Goal: Task Accomplishment & Management: Manage account settings

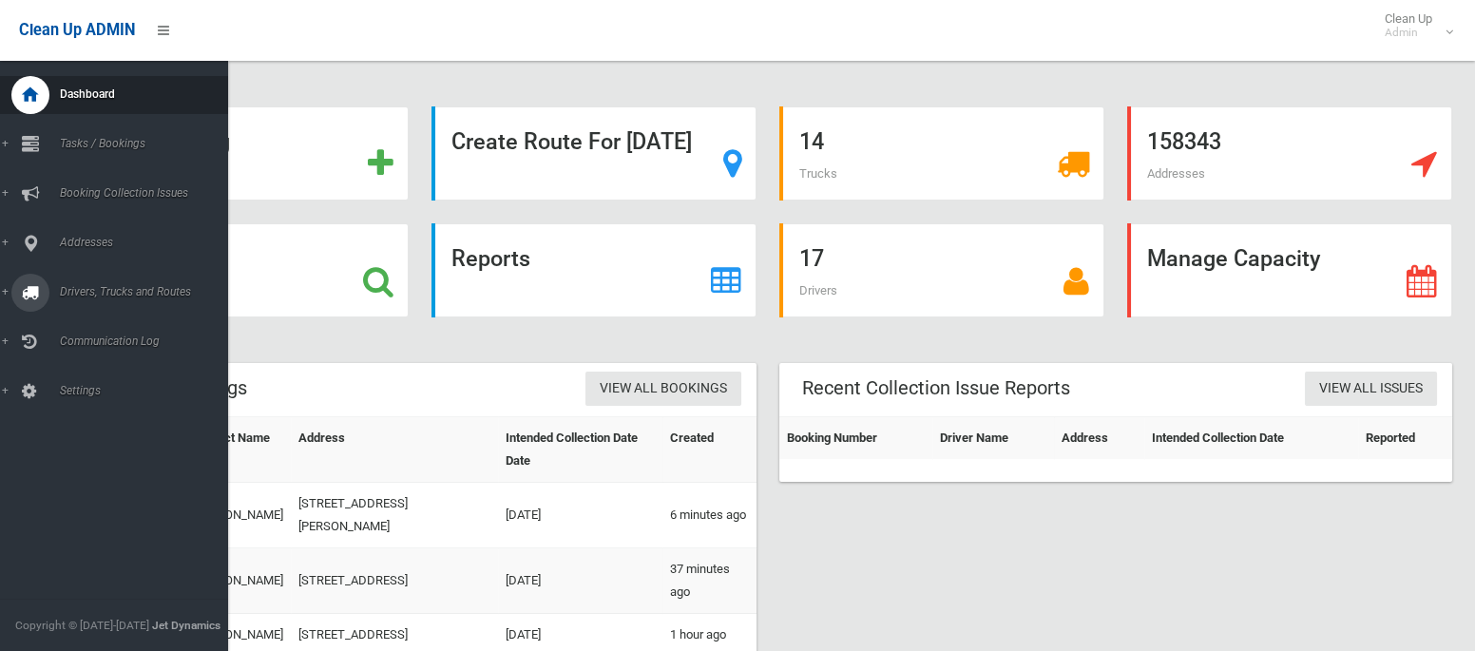
click at [94, 293] on span "Drivers, Trucks and Routes" at bounding box center [141, 291] width 174 height 13
click at [75, 399] on span "Routes" at bounding box center [133, 404] width 158 height 13
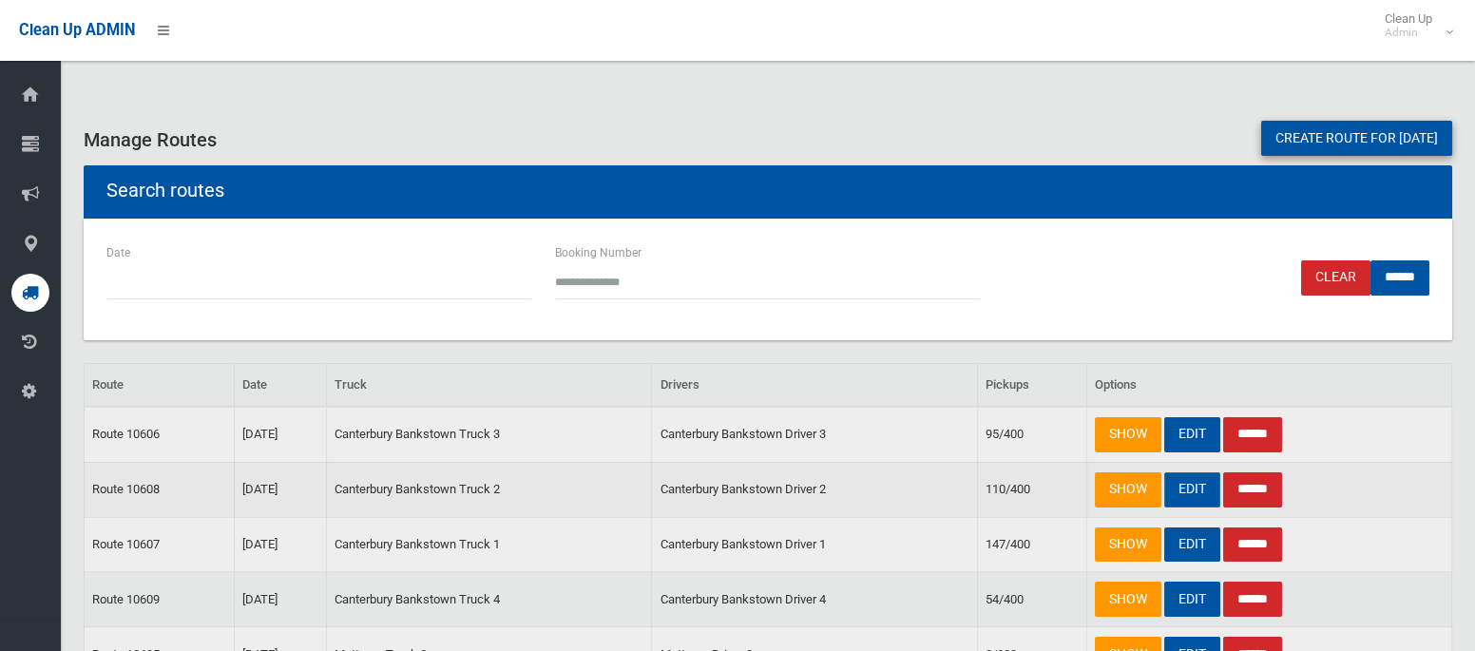
click at [1196, 482] on link "EDIT" at bounding box center [1193, 489] width 56 height 35
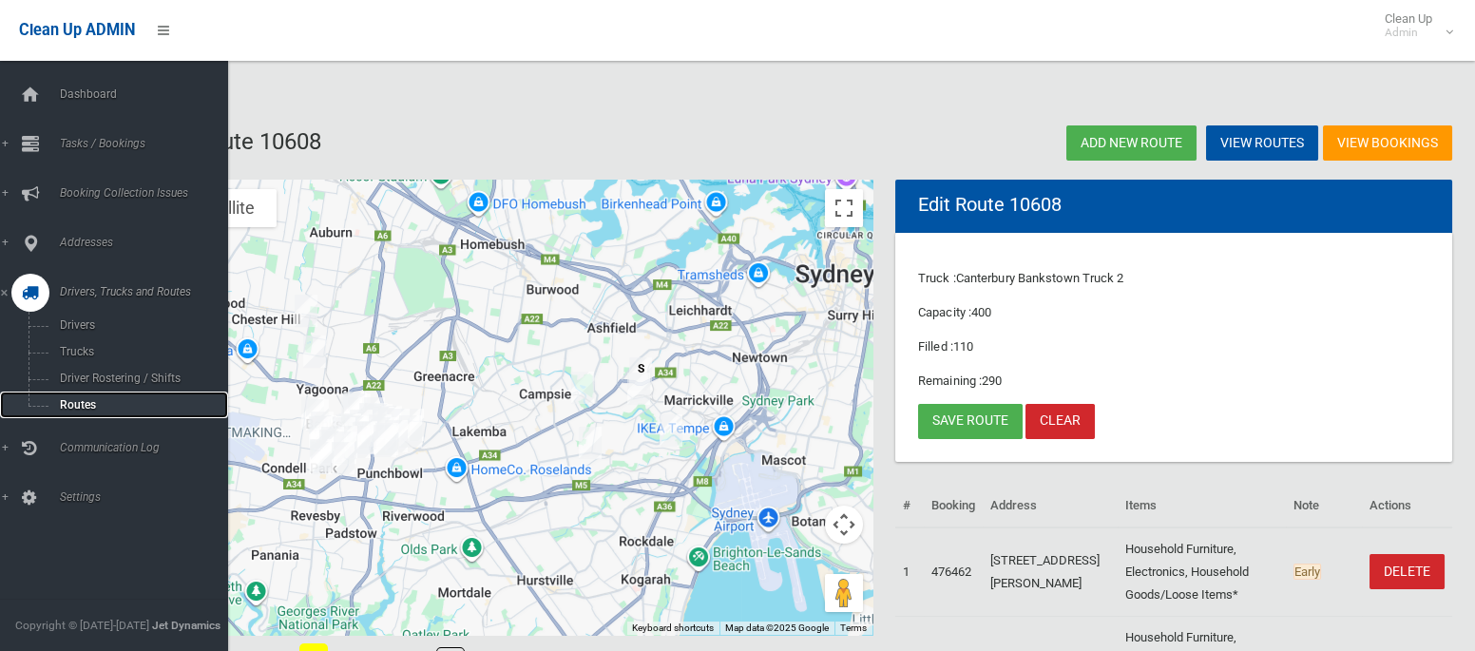
click at [69, 409] on span "Routes" at bounding box center [133, 404] width 158 height 13
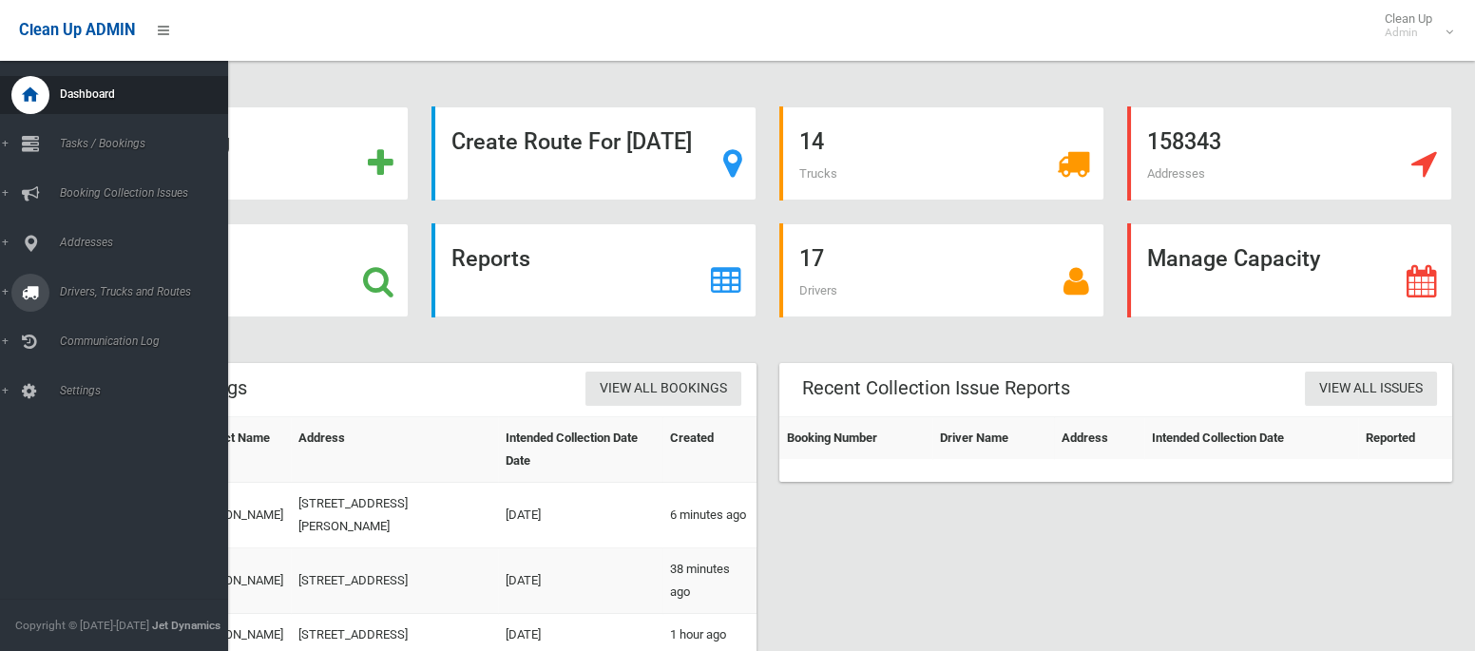
click at [124, 302] on link "Drivers, Trucks and Routes" at bounding box center [114, 293] width 228 height 38
click at [94, 133] on link "Tasks / Bookings" at bounding box center [114, 144] width 228 height 38
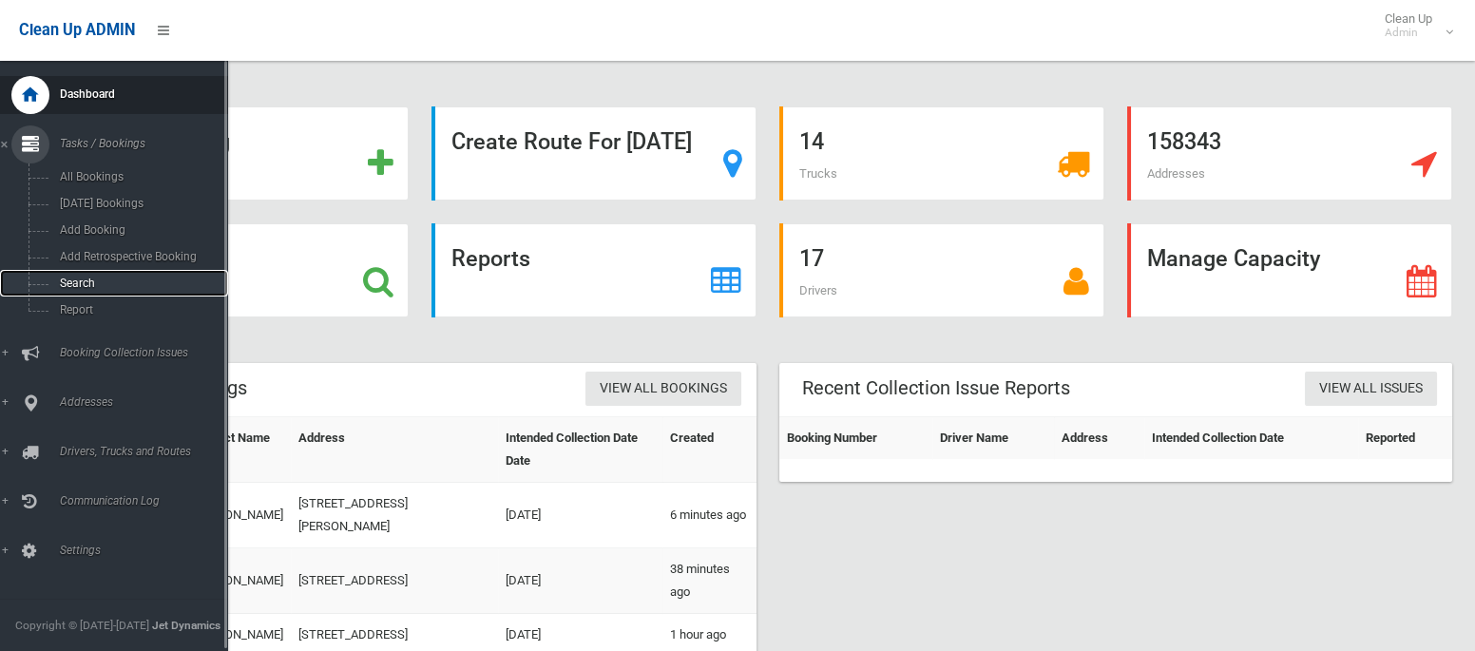
click at [84, 278] on link "Search" at bounding box center [114, 283] width 228 height 27
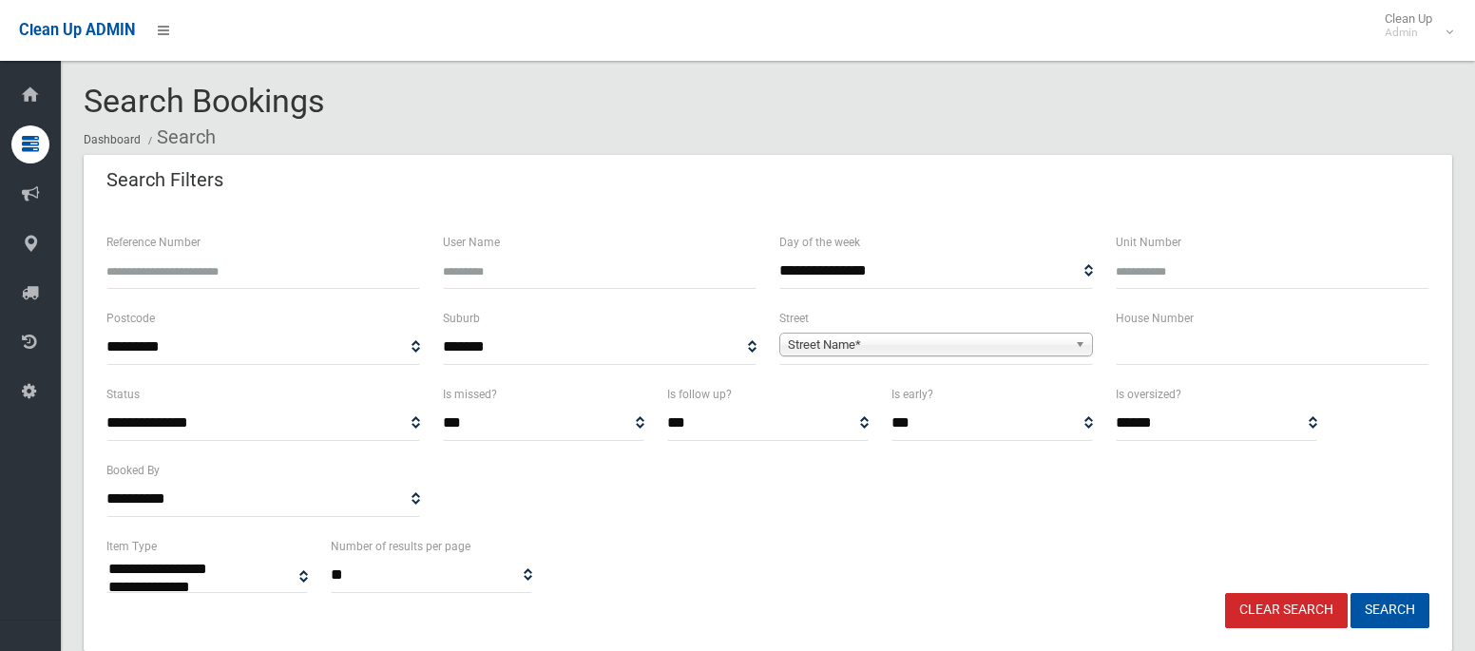
select select
click at [1161, 343] on input "text" at bounding box center [1273, 347] width 314 height 35
type input "**"
click at [1011, 344] on span "Street Name*" at bounding box center [927, 345] width 279 height 23
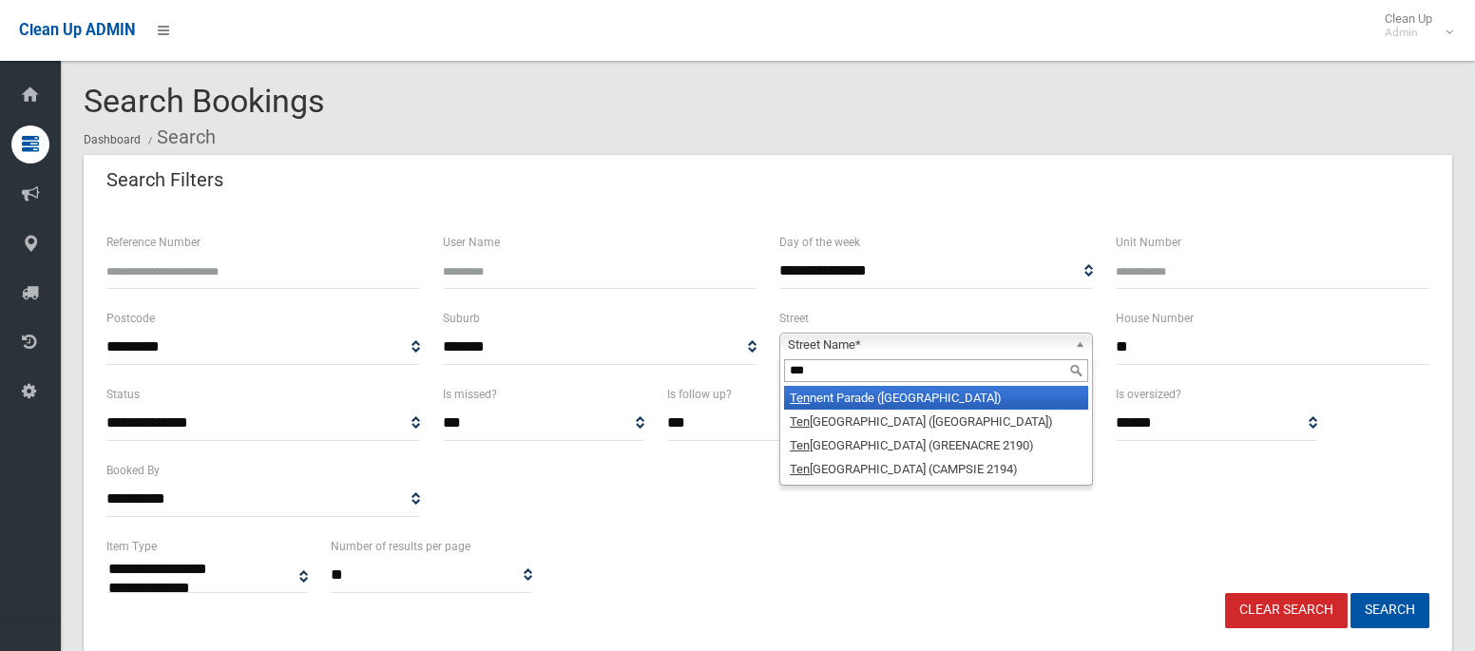
type input "***"
click at [942, 393] on li "Ten nent Parade (HURLSTONE PARK 2193)" at bounding box center [936, 398] width 304 height 24
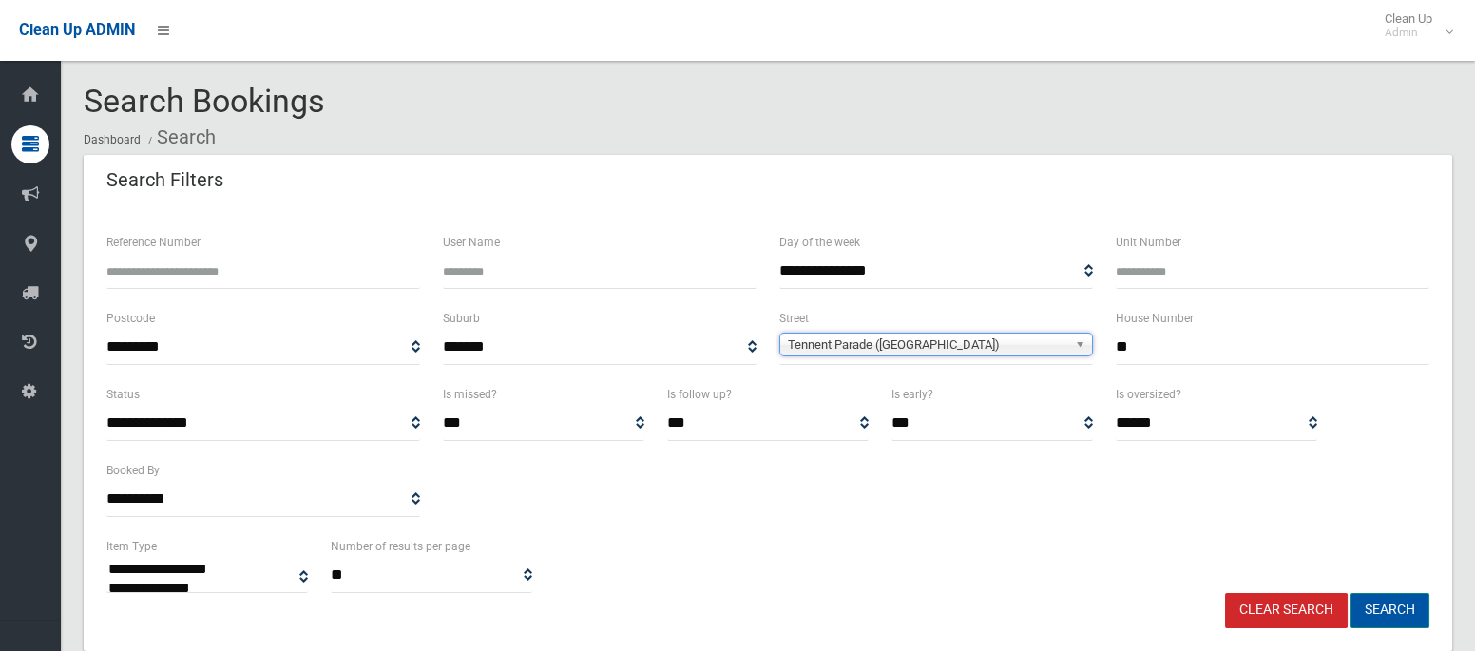
click at [1402, 609] on button "Search" at bounding box center [1390, 610] width 79 height 35
select select
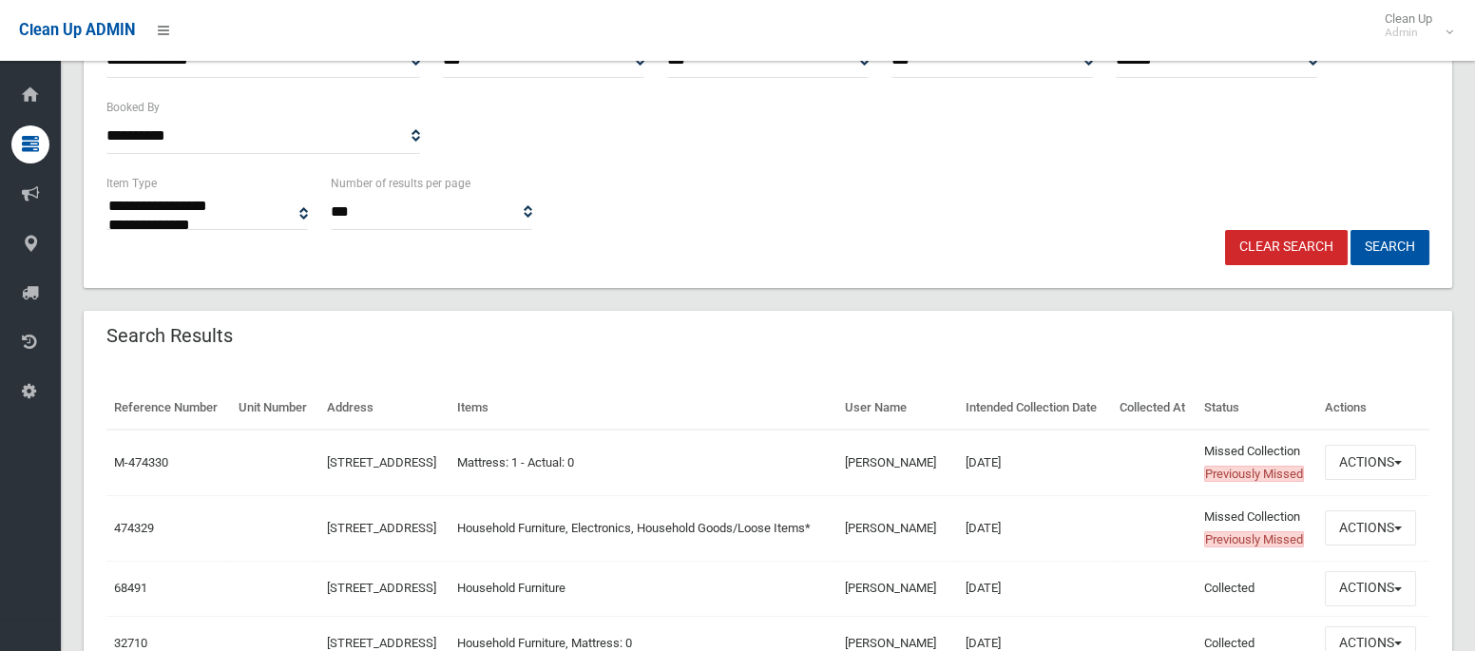
scroll to position [503, 0]
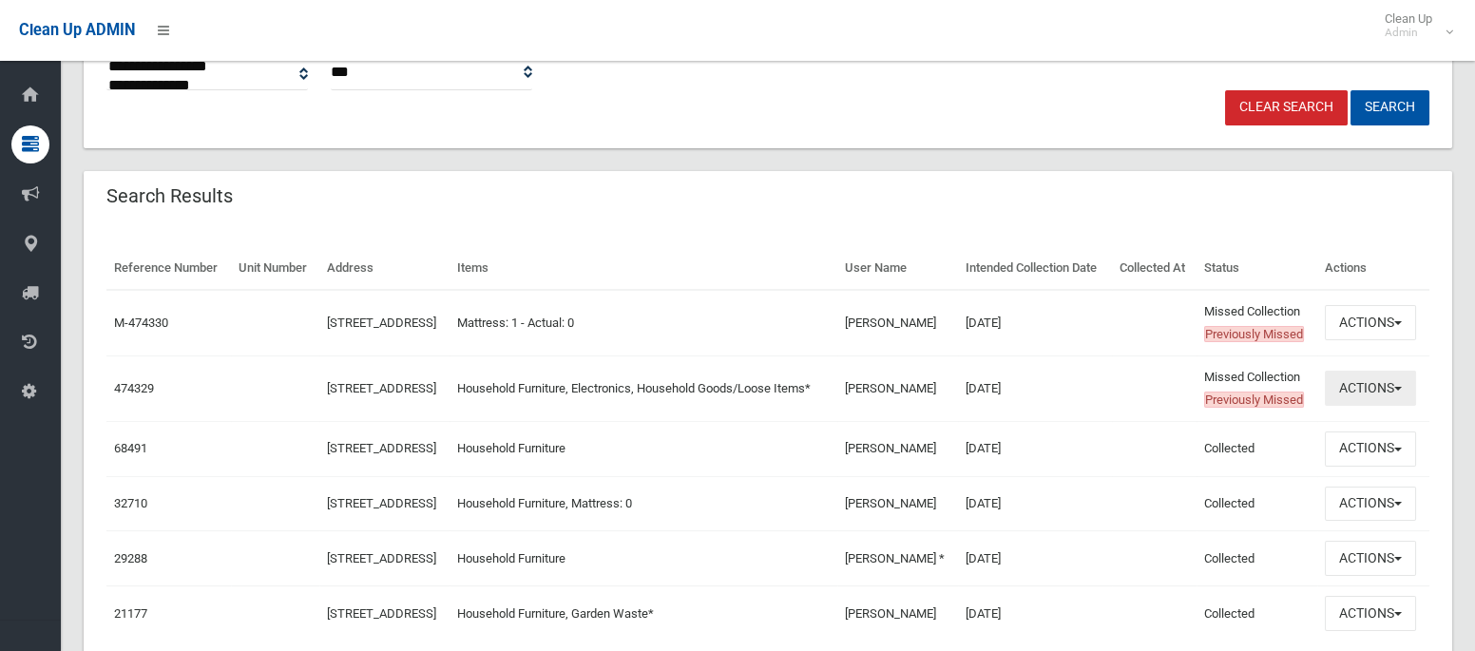
click at [1367, 406] on button "Actions" at bounding box center [1370, 388] width 91 height 35
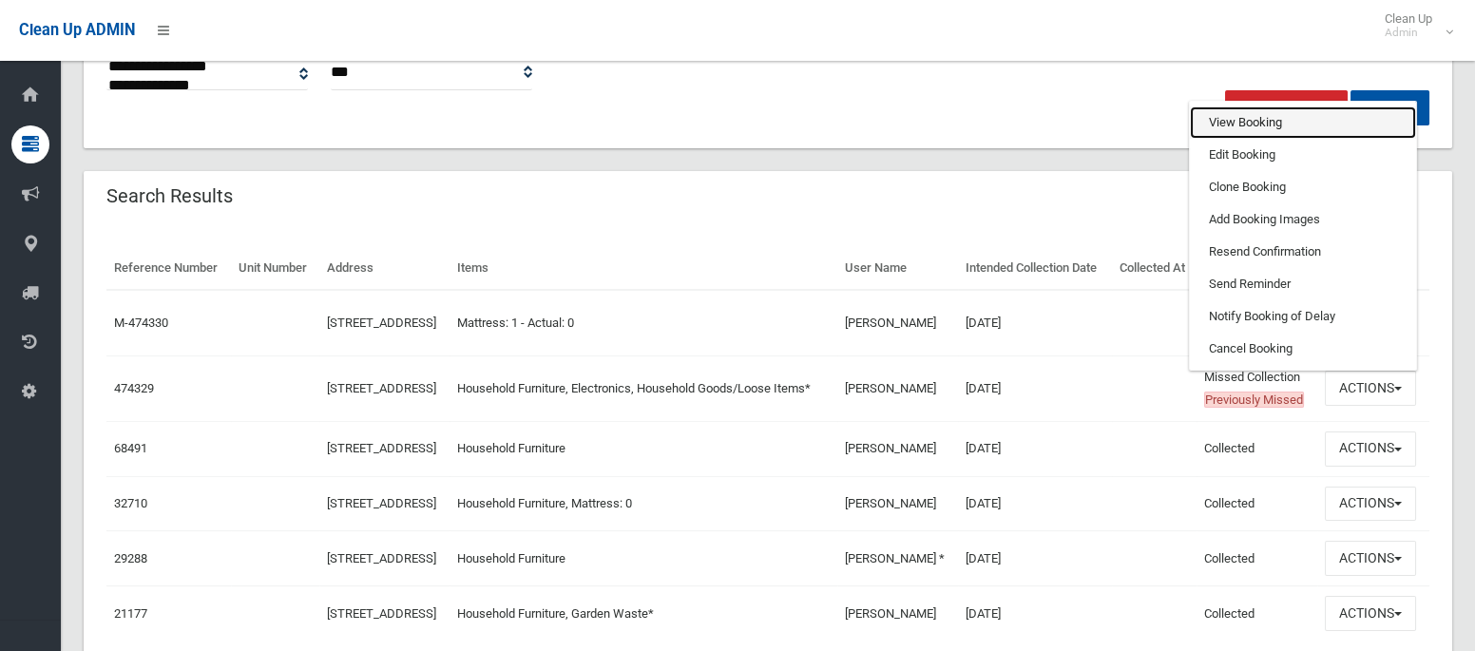
click at [1223, 139] on link "View Booking" at bounding box center [1303, 122] width 226 height 32
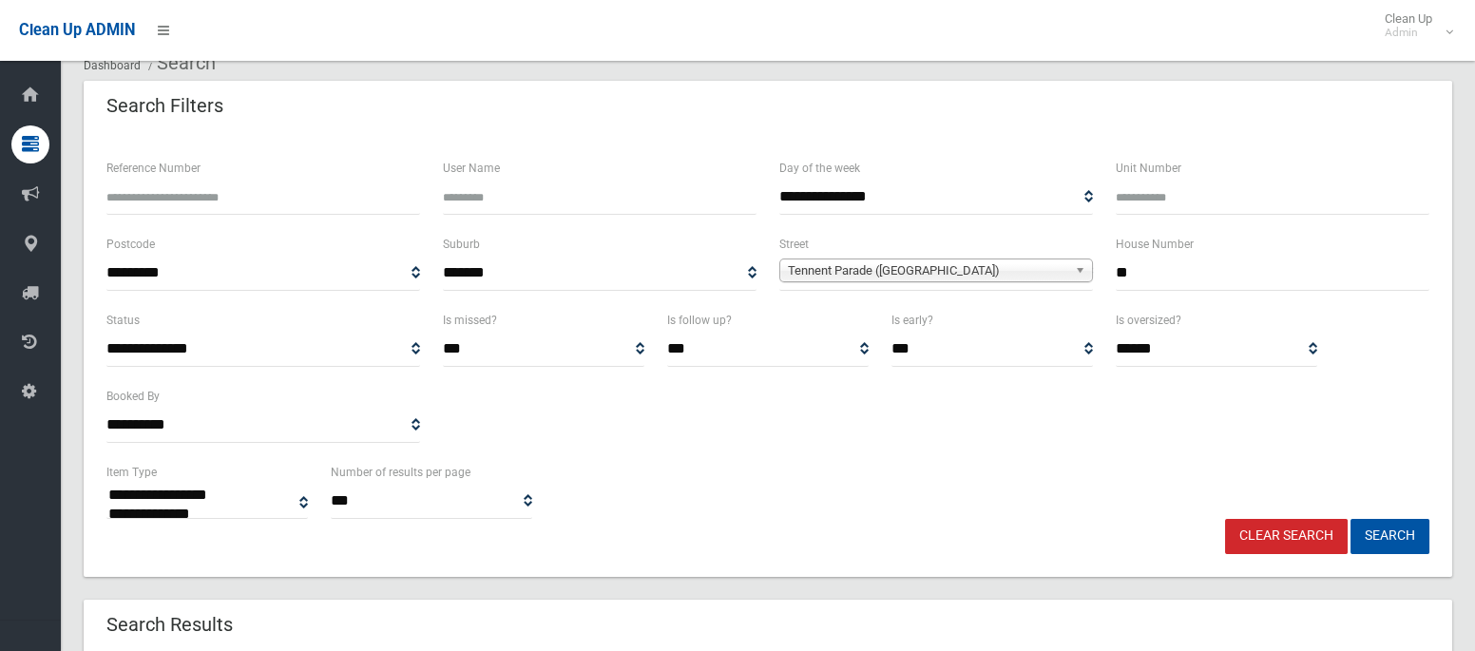
scroll to position [73, 0]
click at [1151, 281] on input "**" at bounding box center [1273, 274] width 314 height 35
type input "**"
click at [917, 269] on span "Tennent Parade ([GEOGRAPHIC_DATA])" at bounding box center [927, 271] width 279 height 23
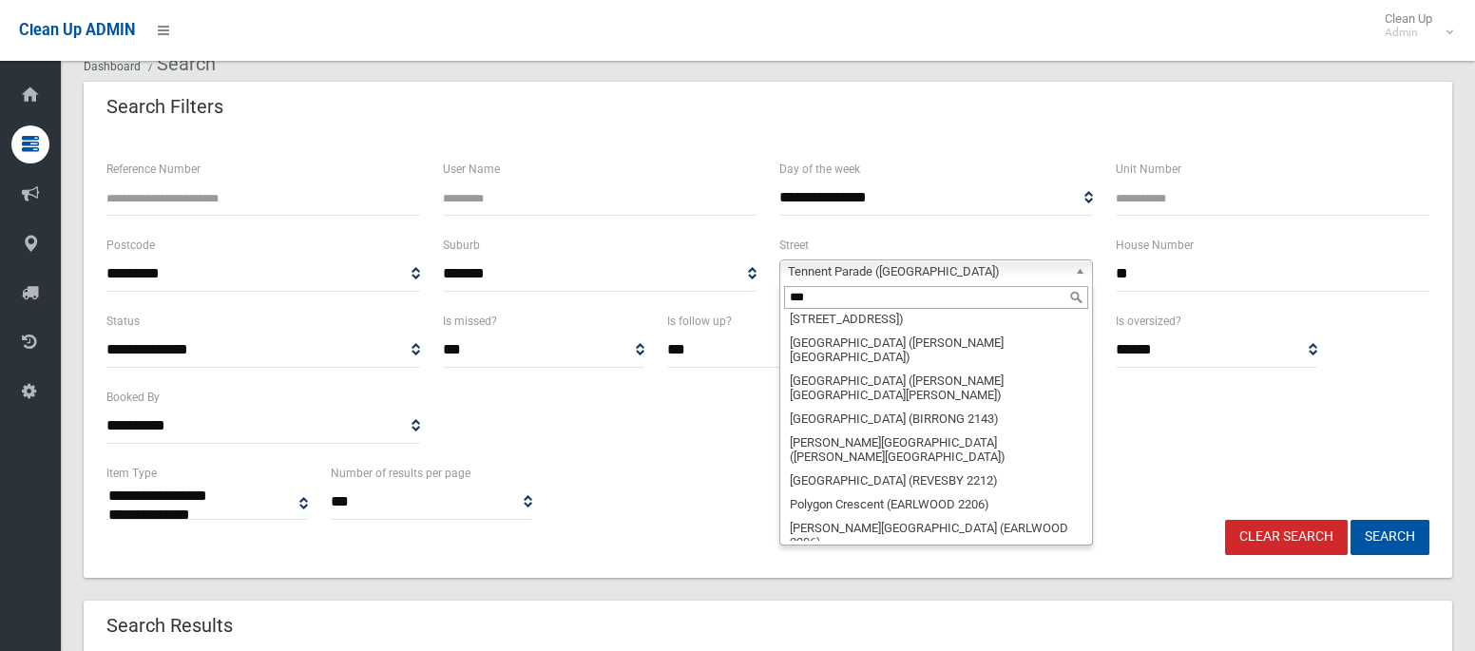
scroll to position [0, 0]
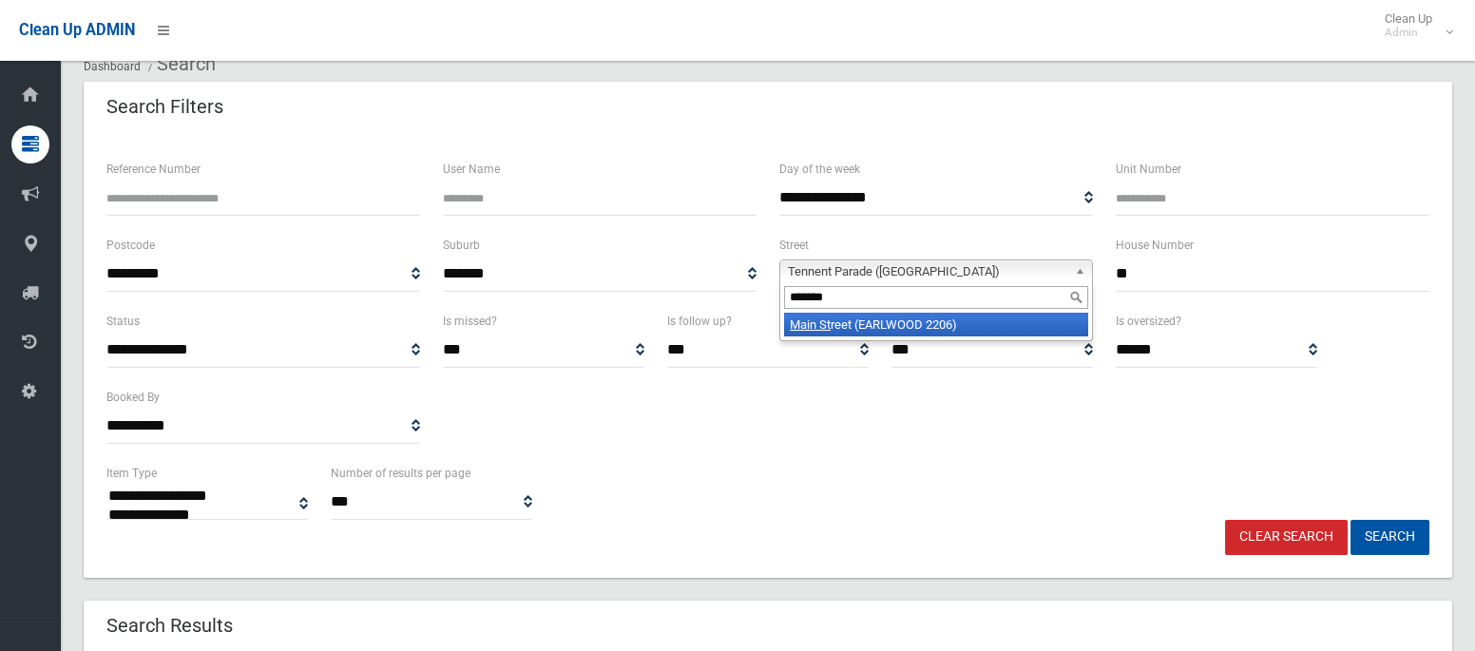
type input "*******"
click at [909, 325] on li "Main St reet (EARLWOOD 2206)" at bounding box center [936, 325] width 304 height 24
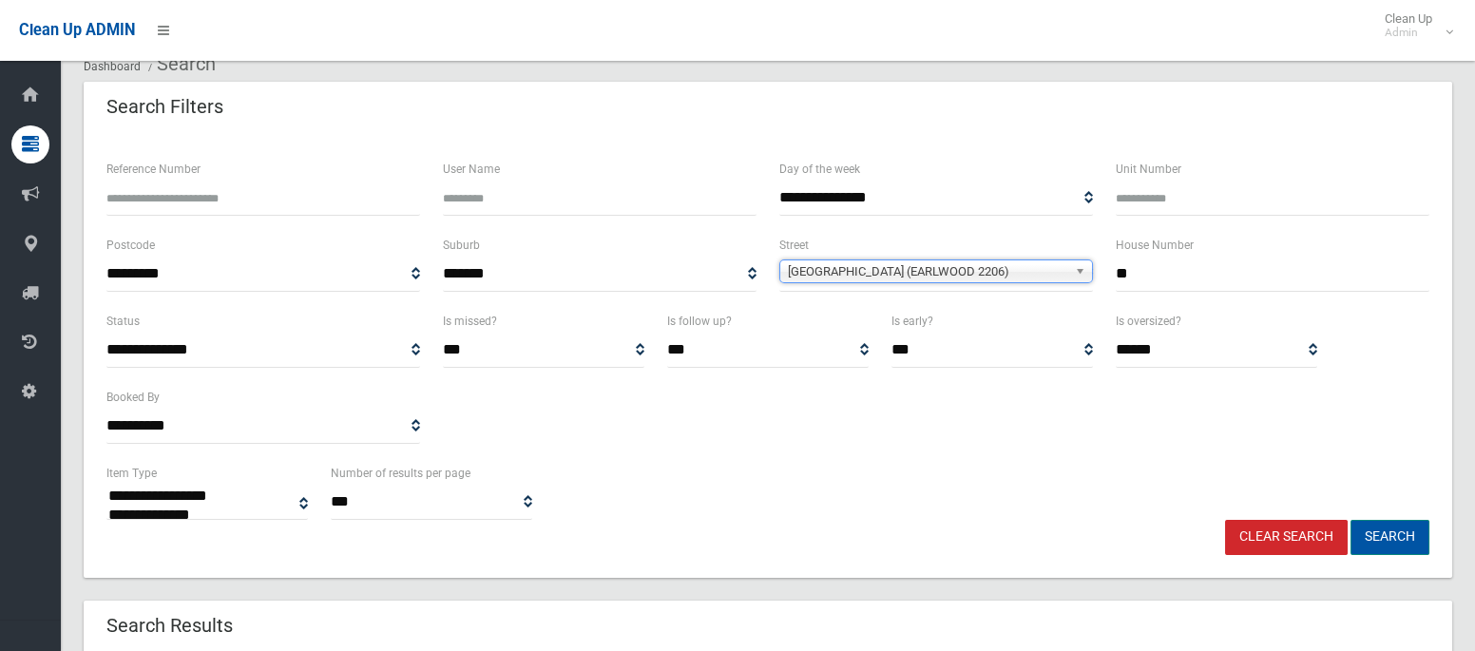
click at [1418, 541] on button "Search" at bounding box center [1390, 537] width 79 height 35
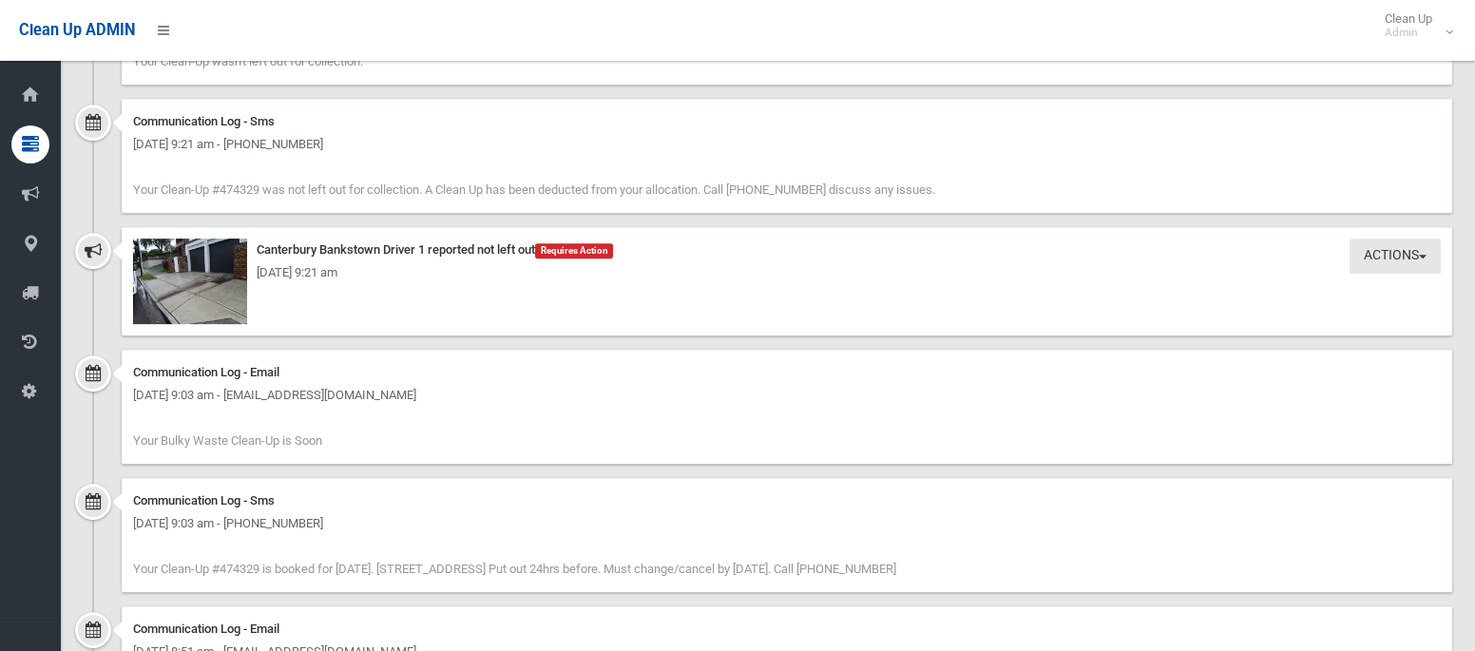
scroll to position [2198, 0]
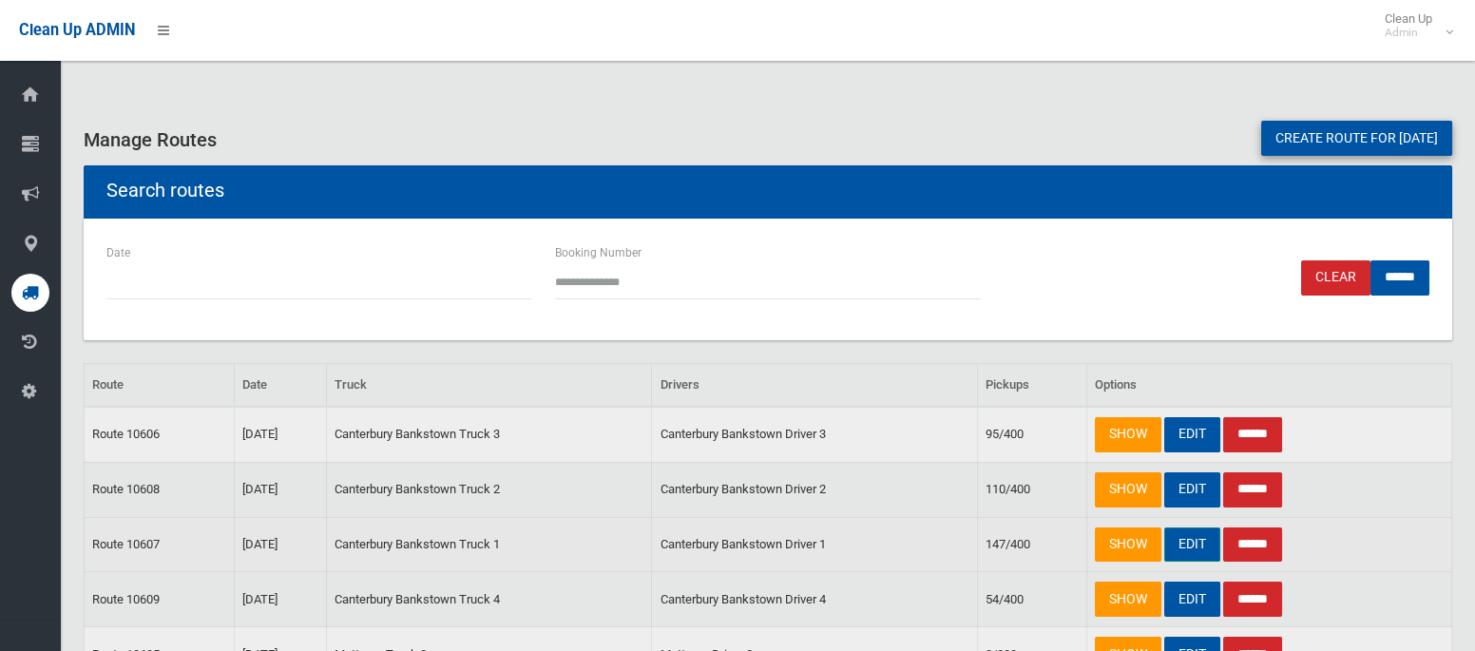
click at [1195, 548] on link "EDIT" at bounding box center [1193, 545] width 56 height 35
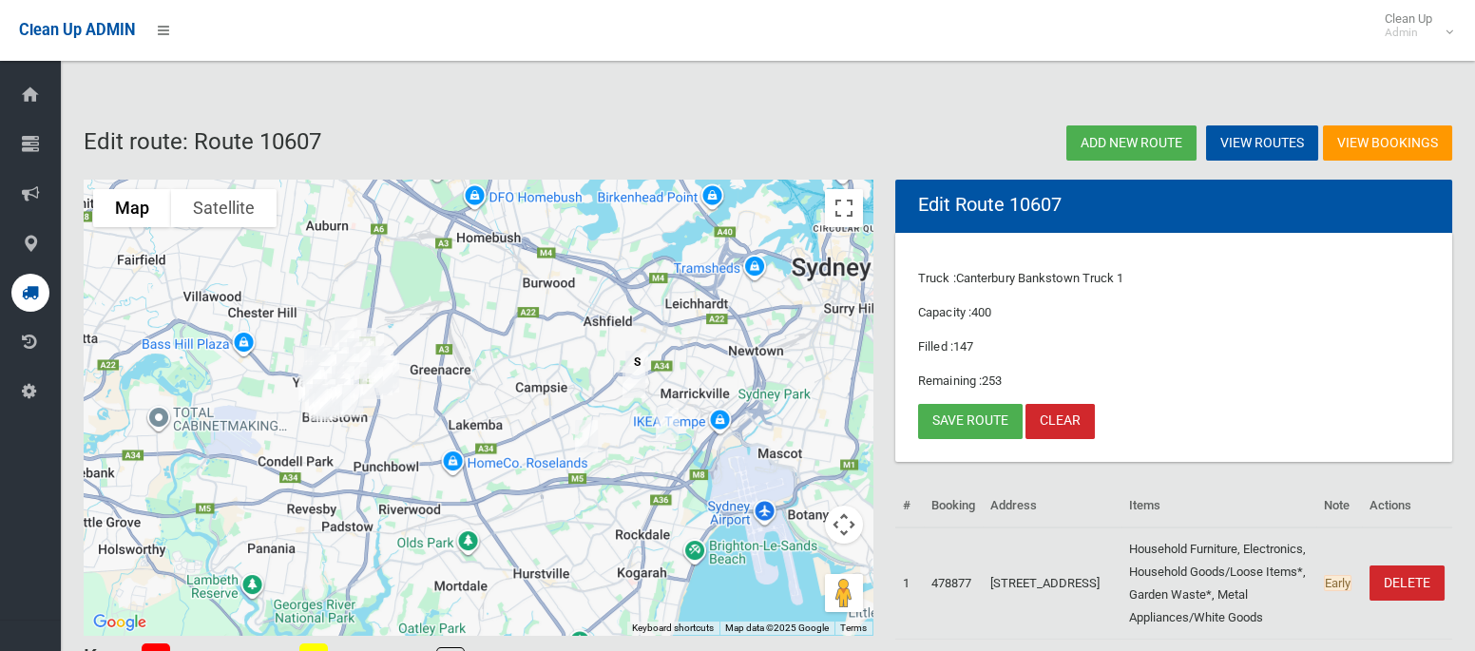
click at [631, 391] on img "58 Tennent Parade, HURLSTONE PARK NSW 2193" at bounding box center [634, 382] width 38 height 48
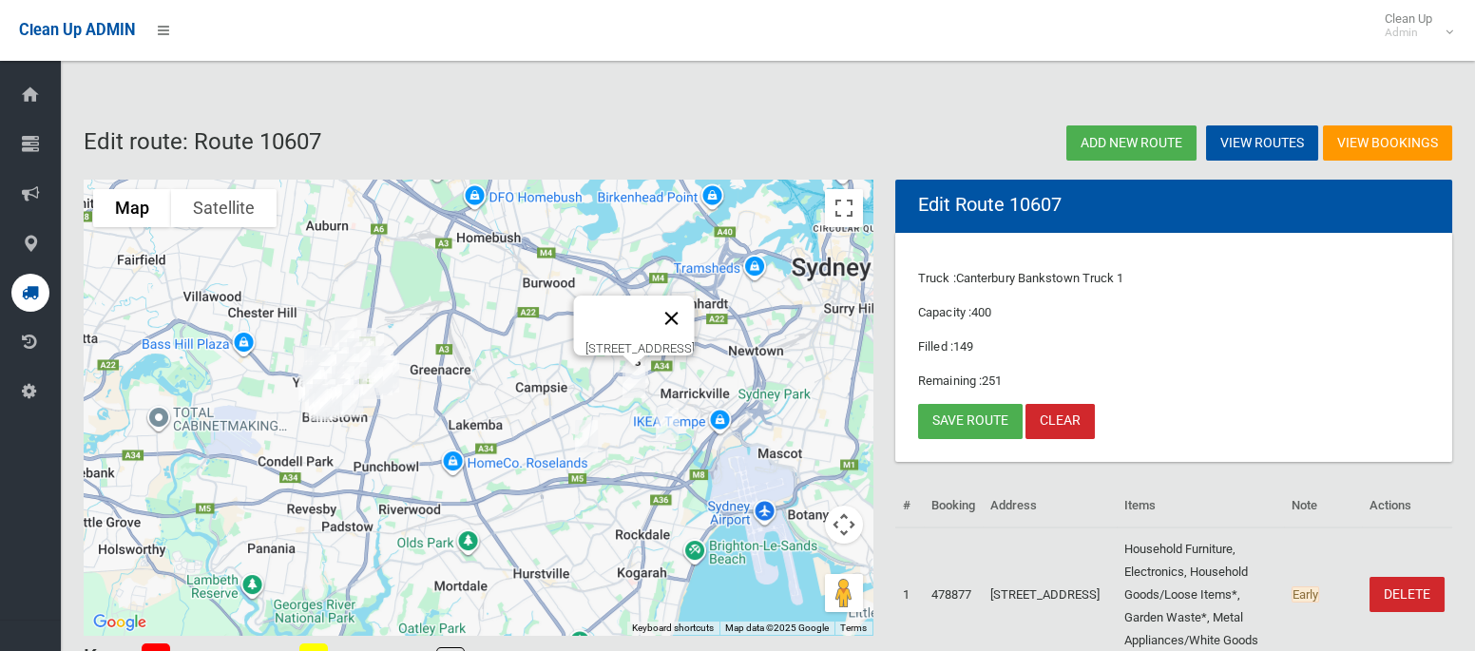
click at [695, 304] on button "Close" at bounding box center [672, 319] width 46 height 46
click at [959, 414] on link "Save route" at bounding box center [970, 421] width 105 height 35
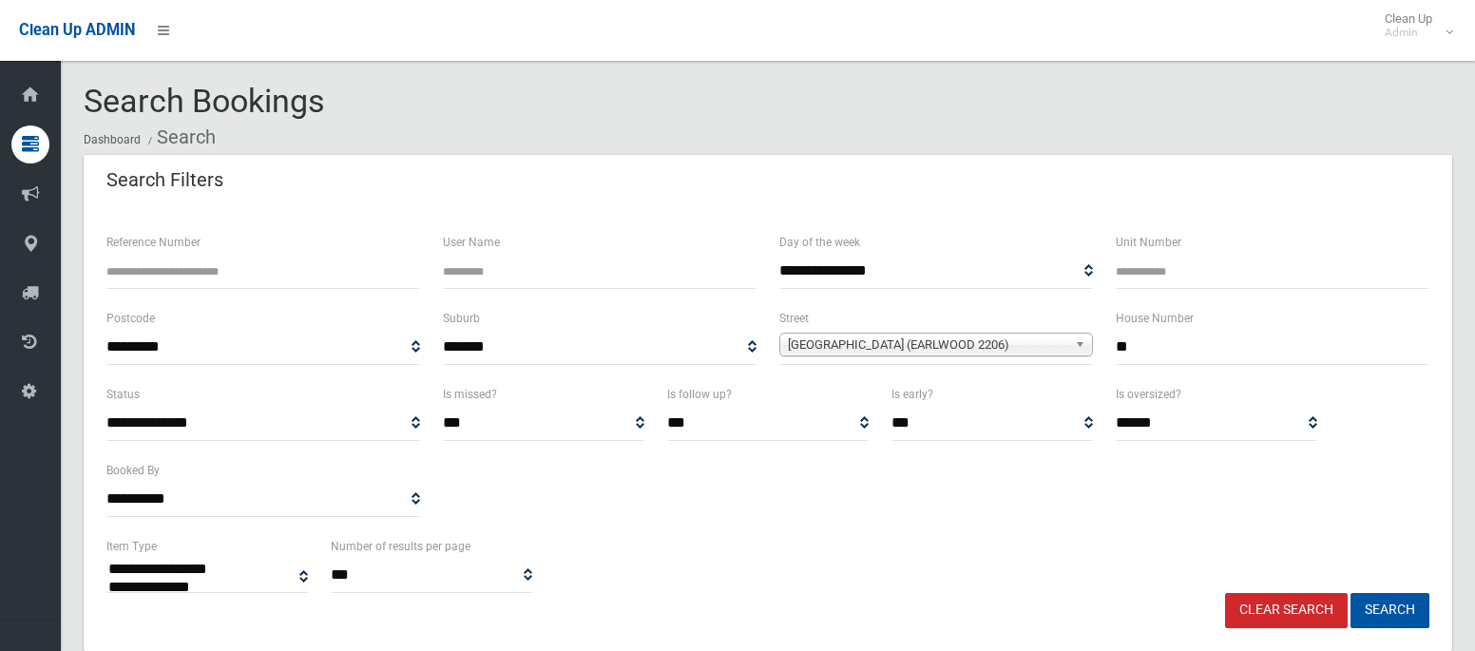
select select
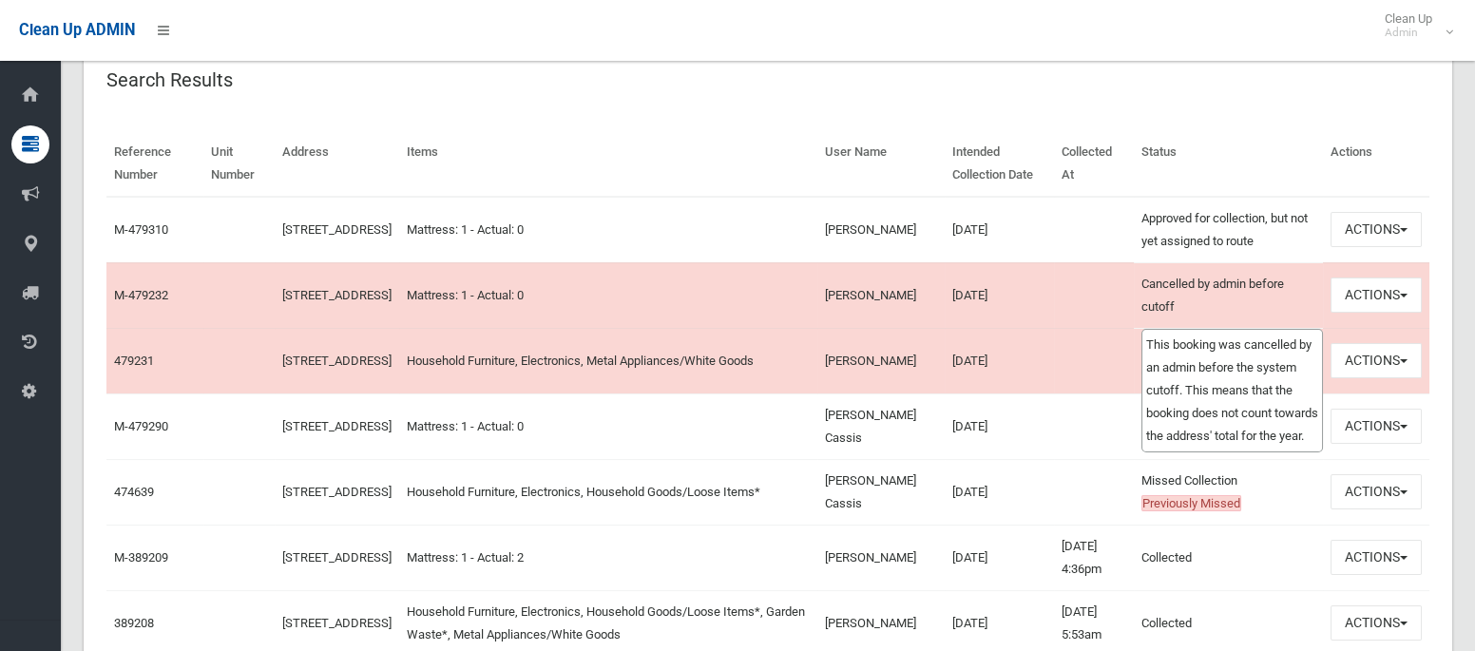
scroll to position [623, 0]
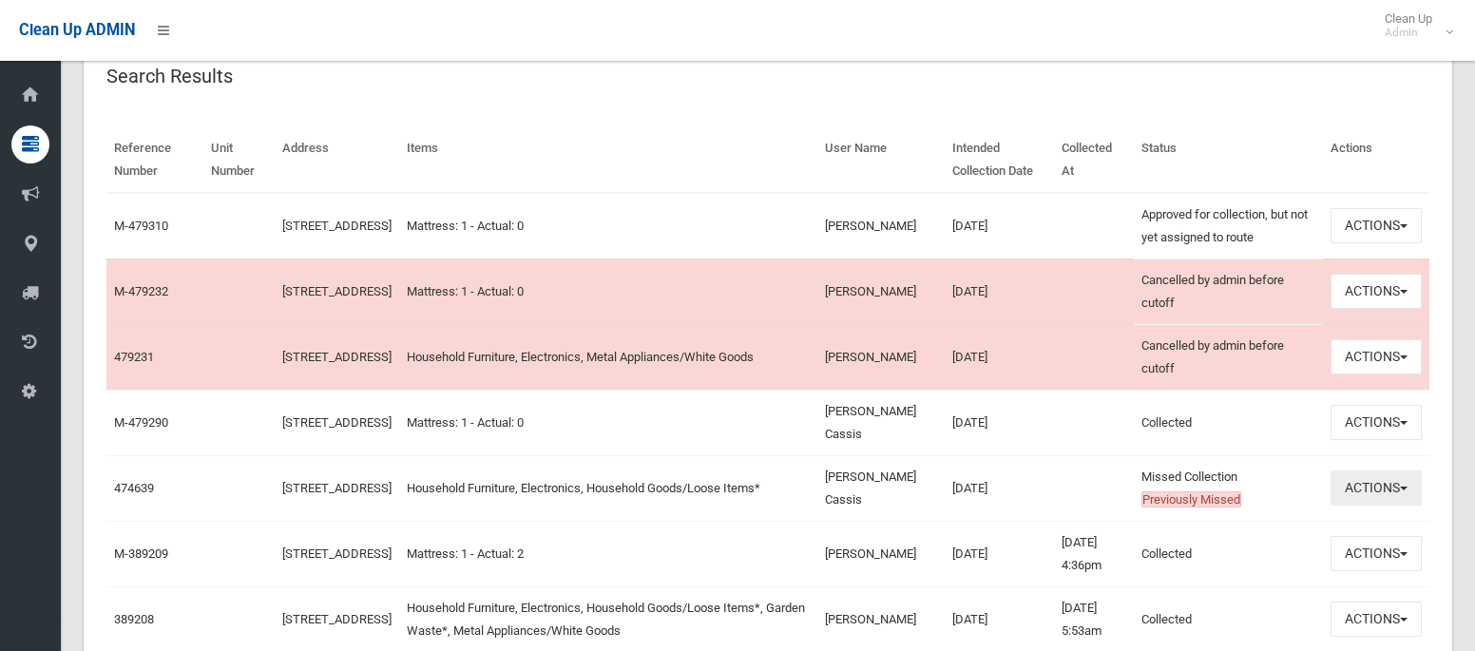
click at [1368, 492] on button "Actions" at bounding box center [1376, 488] width 91 height 35
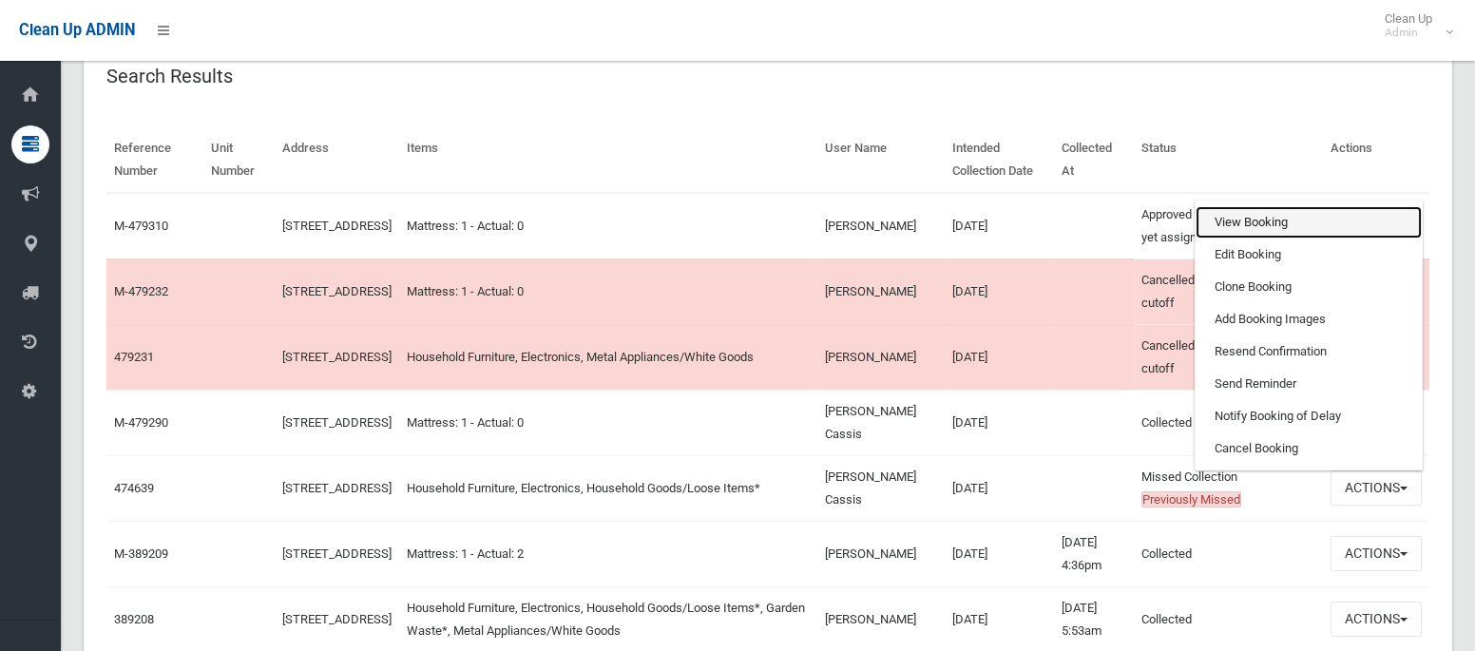
click at [1233, 224] on link "View Booking" at bounding box center [1309, 222] width 226 height 32
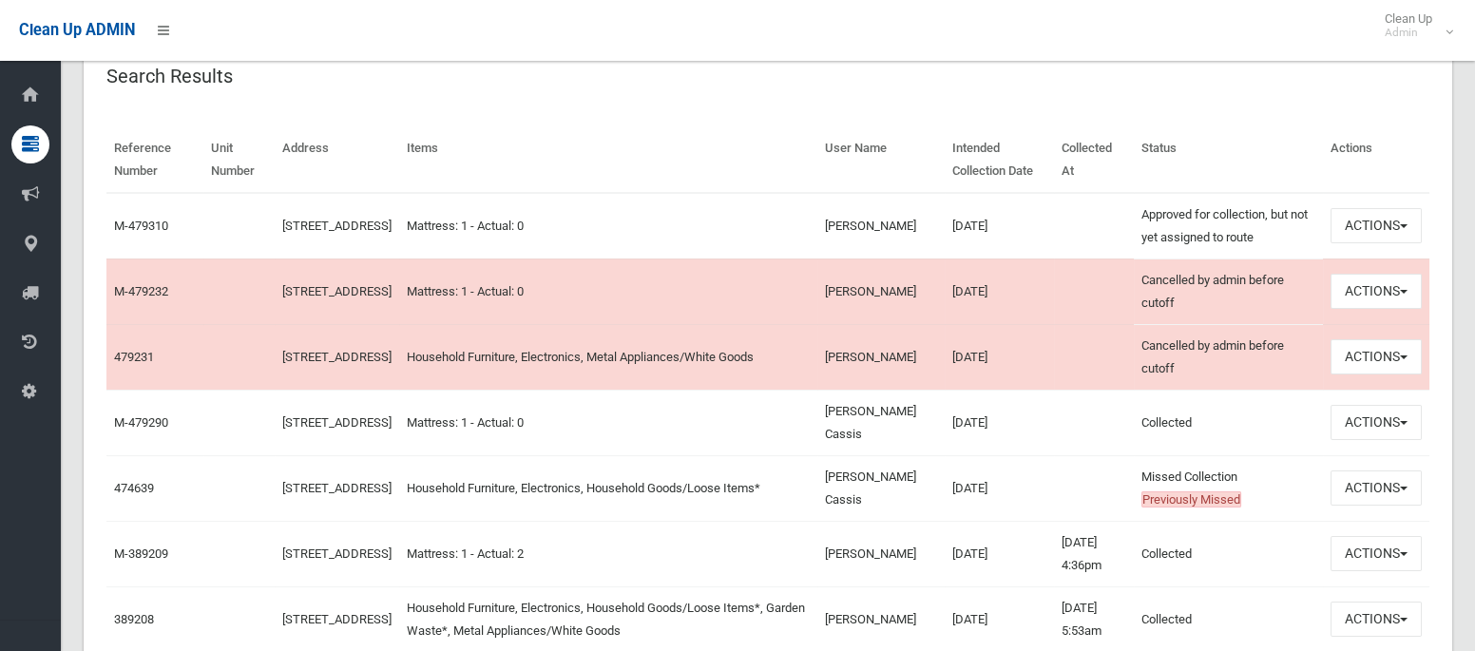
scroll to position [0, 0]
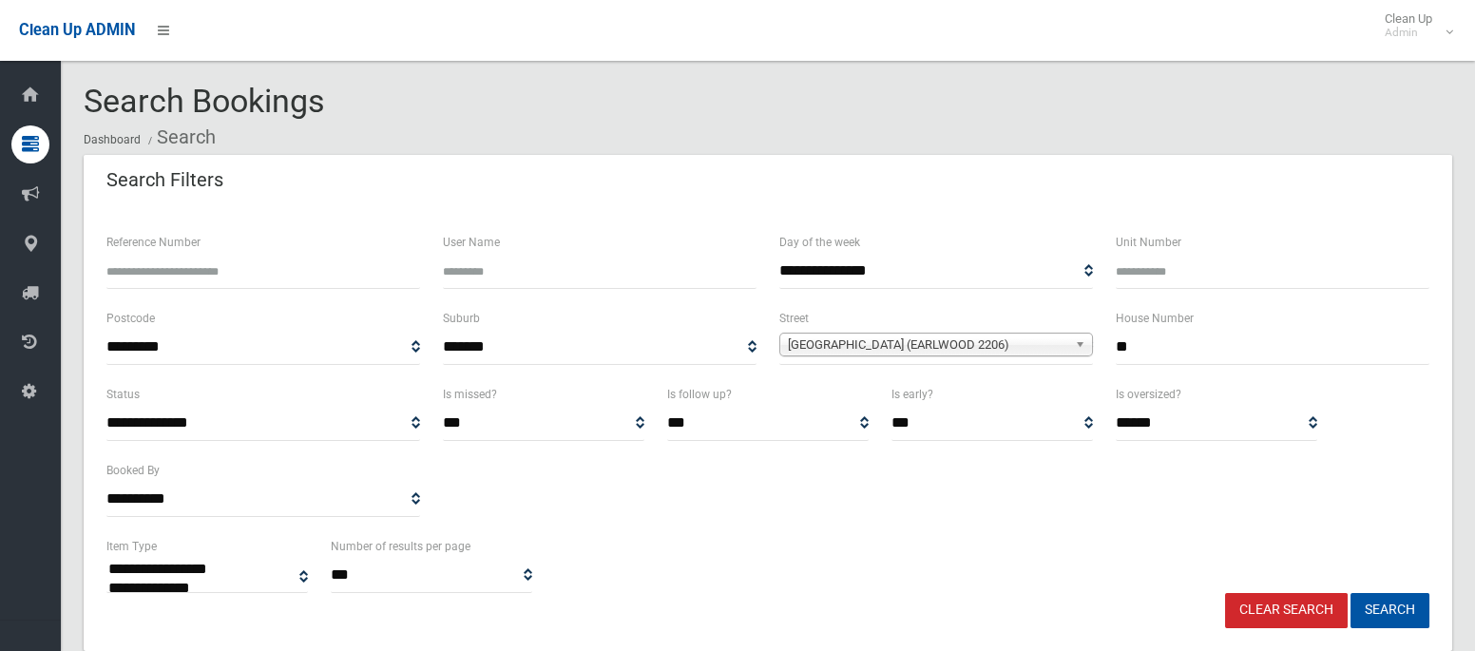
click at [1137, 348] on input "**" at bounding box center [1273, 347] width 314 height 35
type input "*"
click at [983, 346] on span "Main Street (EARLWOOD 2206)" at bounding box center [927, 345] width 279 height 23
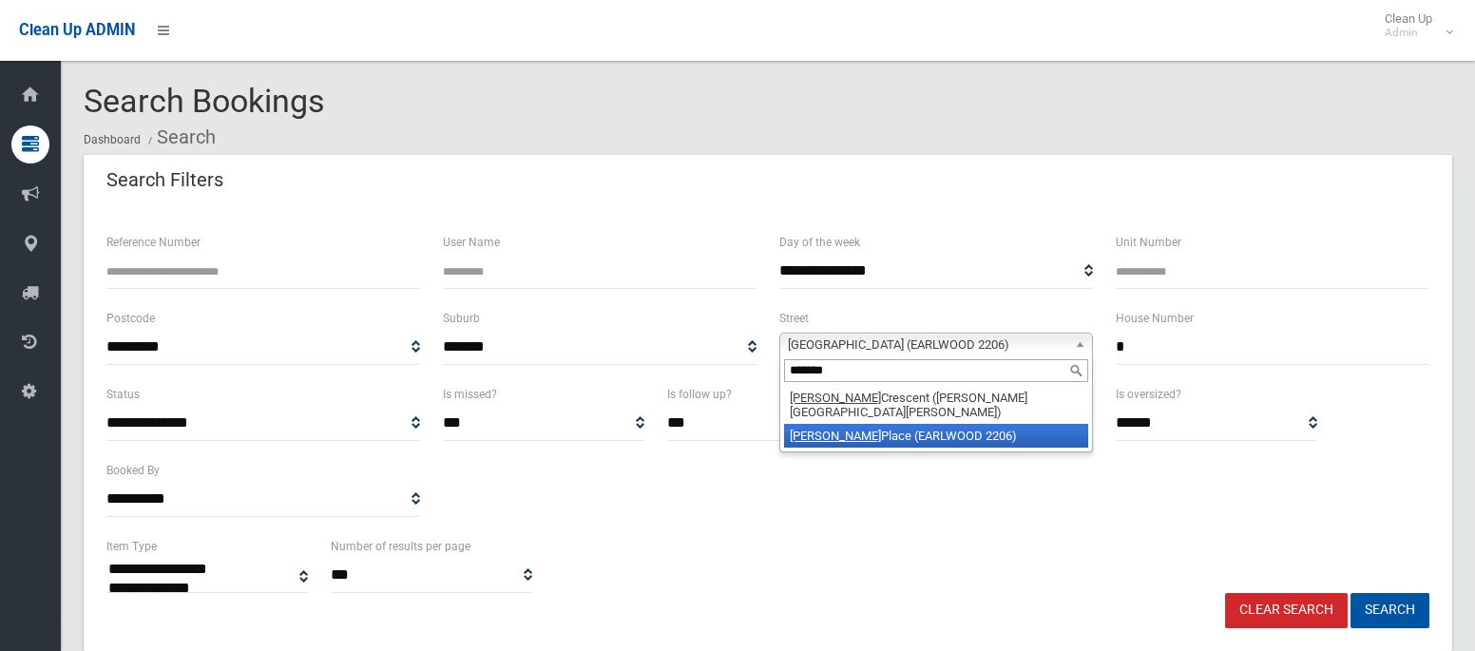
type input "*******"
click at [934, 424] on li "Jackson Place (EARLWOOD 2206)" at bounding box center [936, 436] width 304 height 24
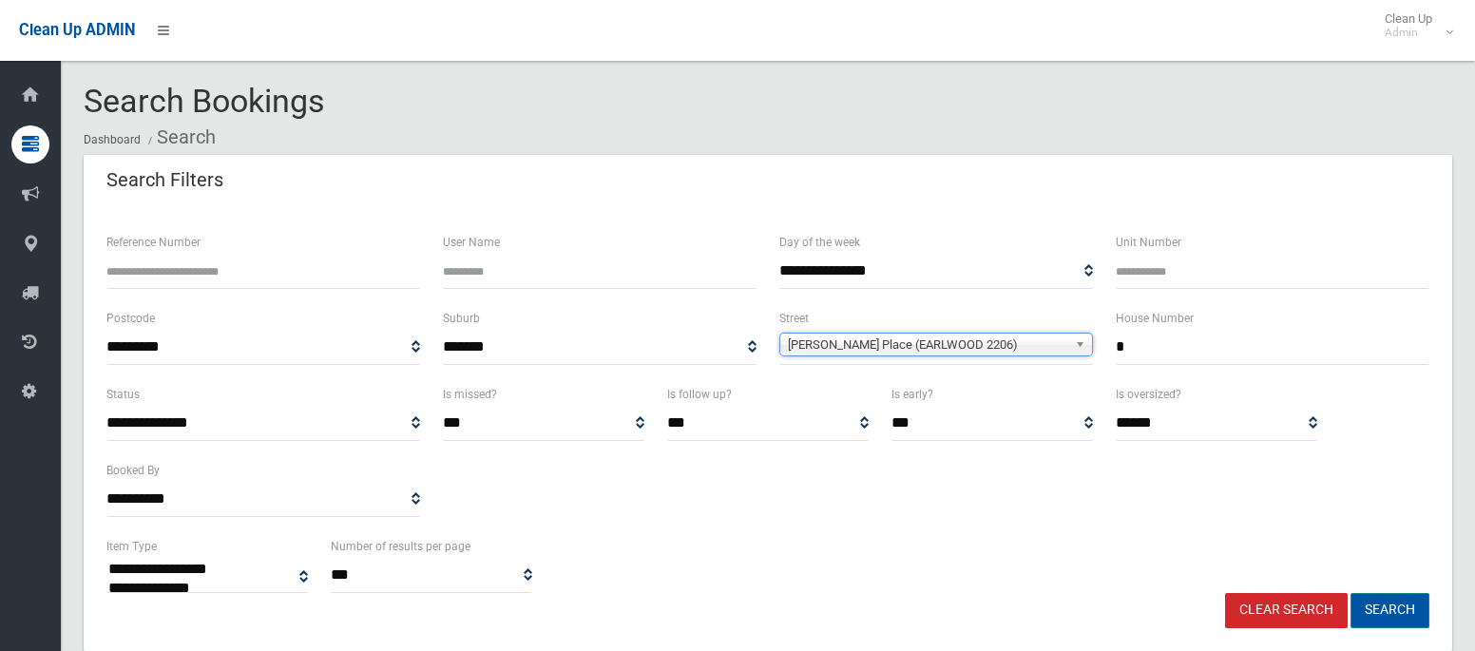
click at [1406, 620] on button "Search" at bounding box center [1390, 610] width 79 height 35
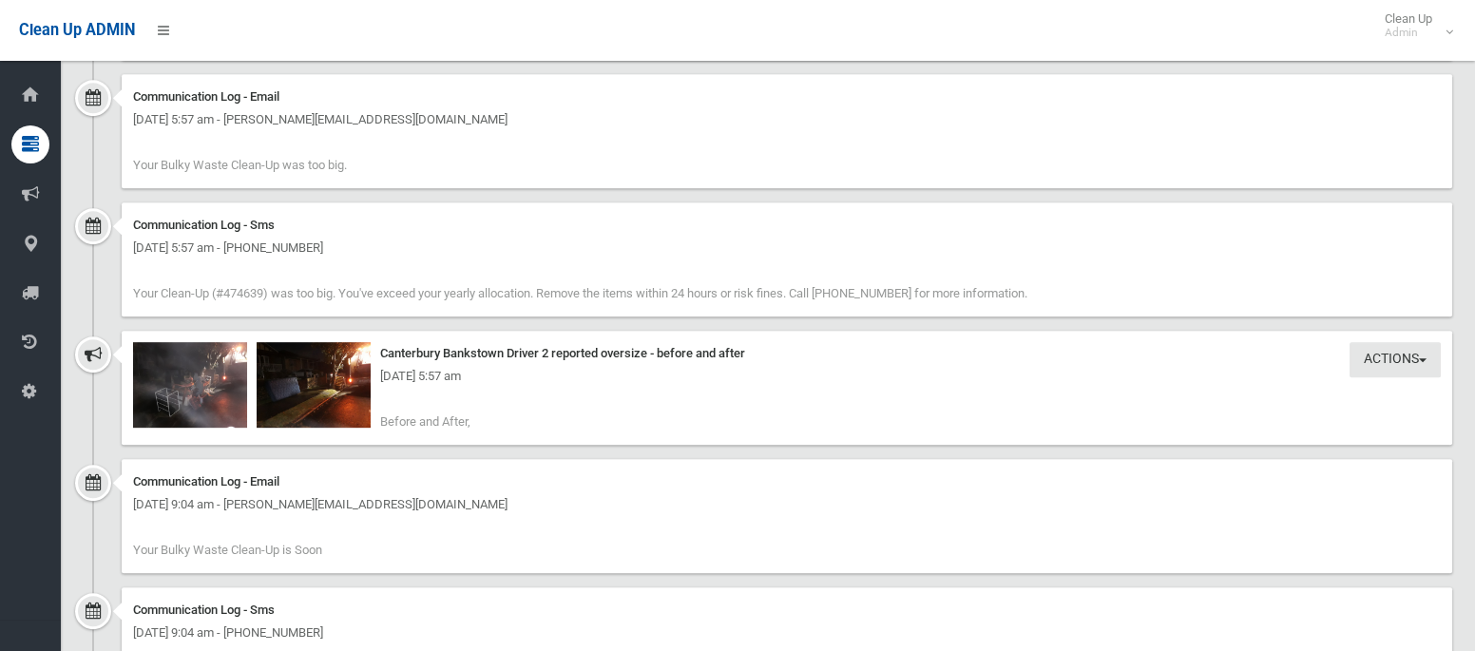
scroll to position [2484, 0]
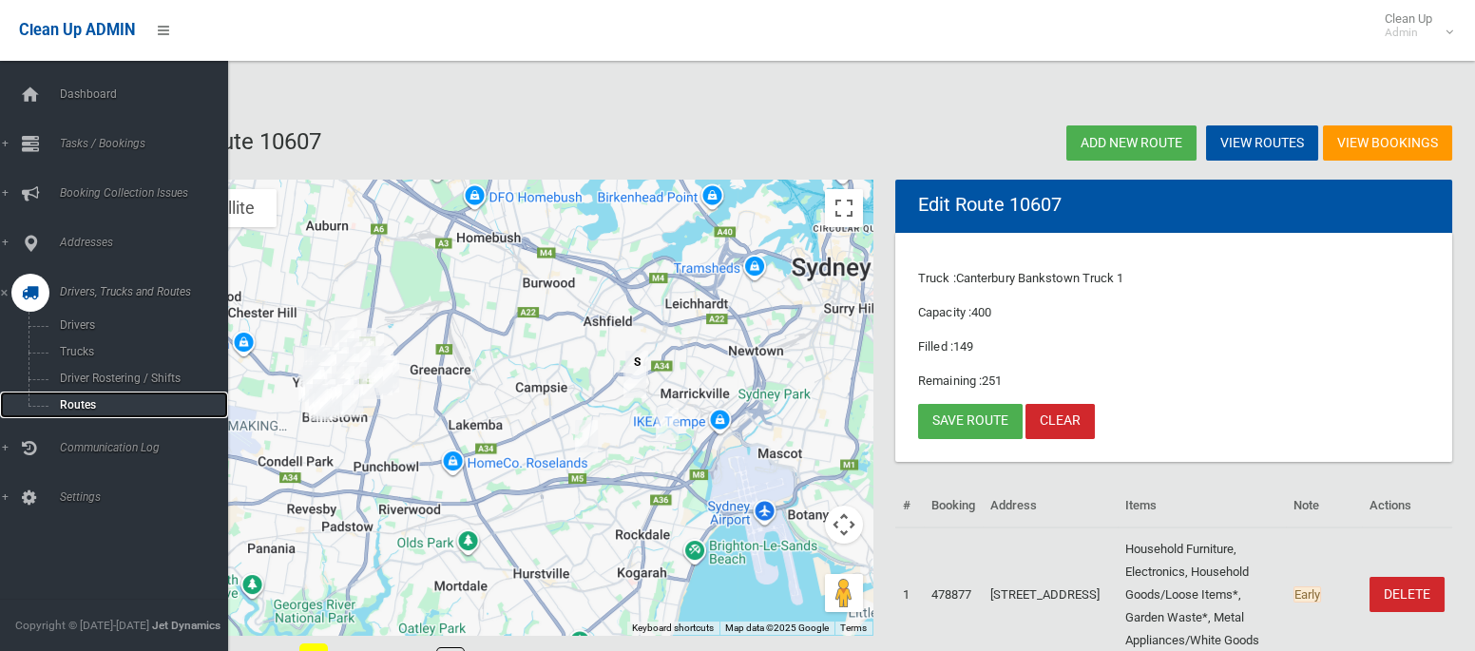
click at [85, 409] on span "Routes" at bounding box center [133, 404] width 158 height 13
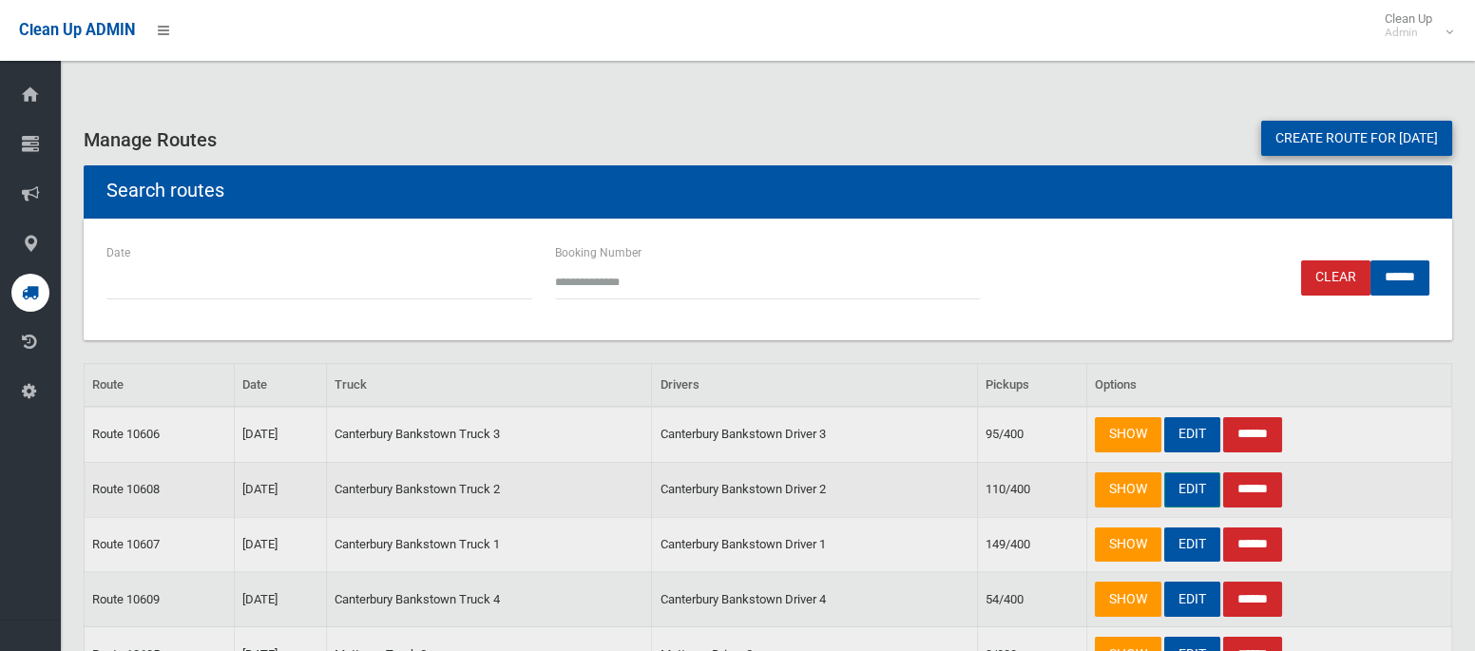
click at [1191, 499] on link "EDIT" at bounding box center [1193, 489] width 56 height 35
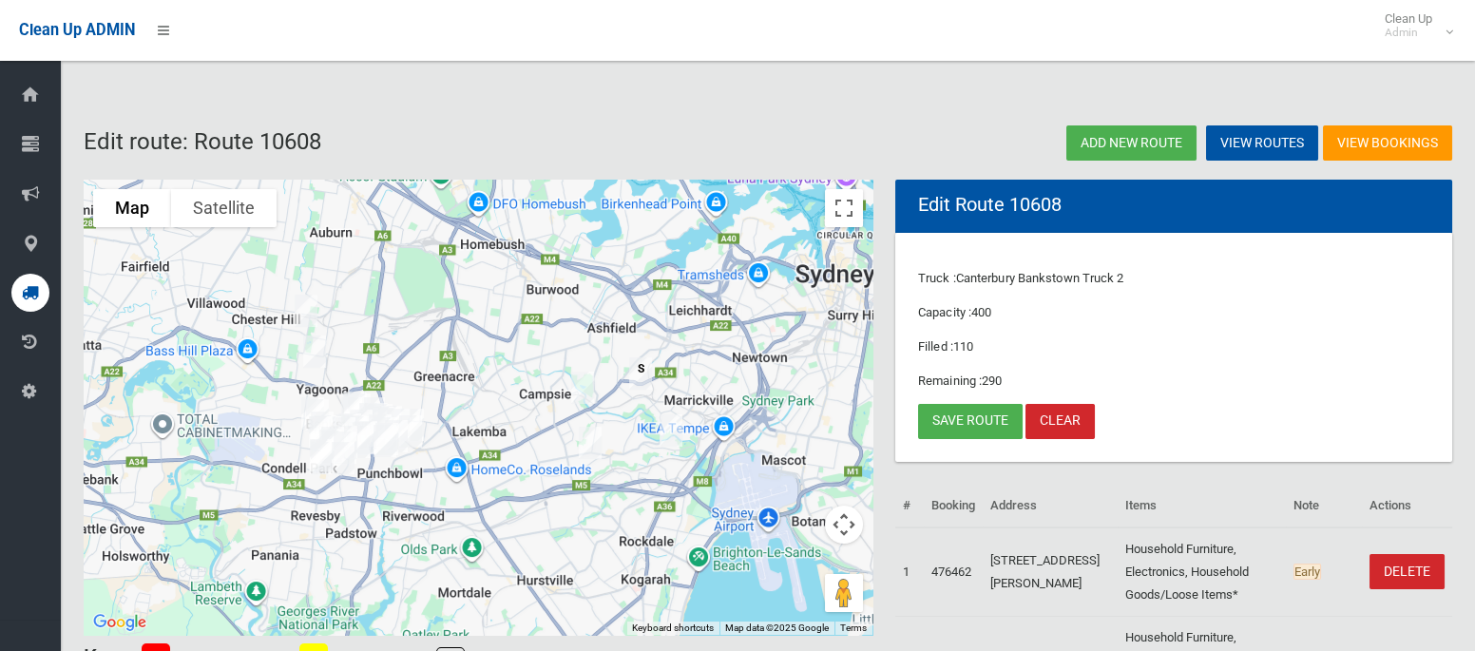
click at [588, 440] on img "47 Main Street, EARLWOOD NSW 2206" at bounding box center [590, 443] width 38 height 48
click at [651, 371] on button "Close" at bounding box center [629, 379] width 46 height 46
click at [952, 412] on link "Save route" at bounding box center [970, 421] width 105 height 35
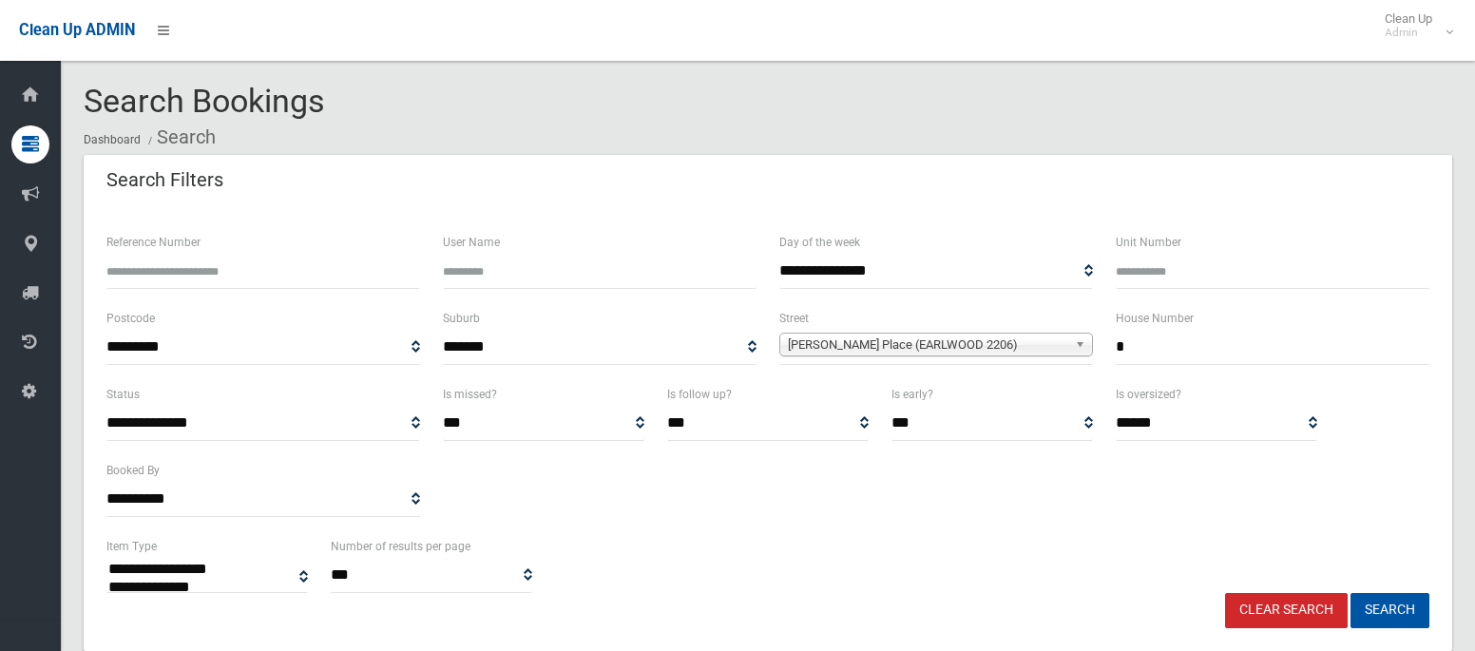
select select
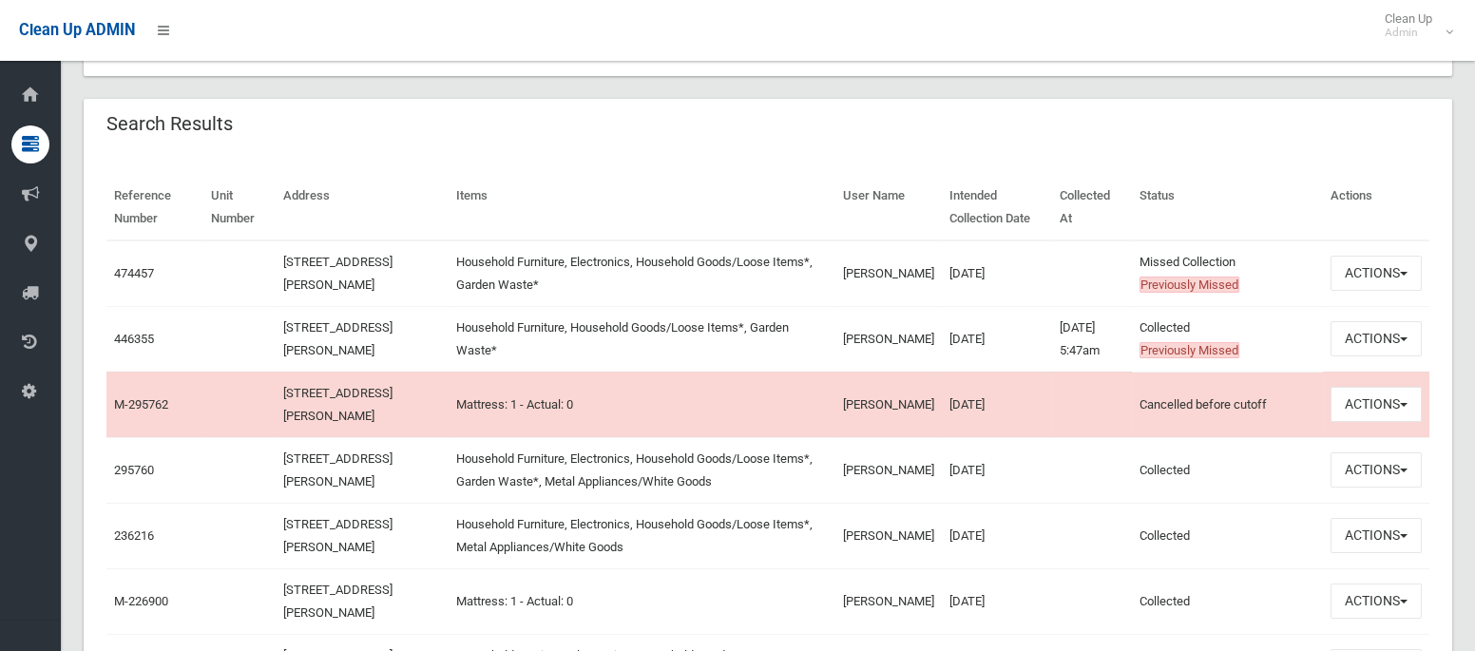
scroll to position [580, 0]
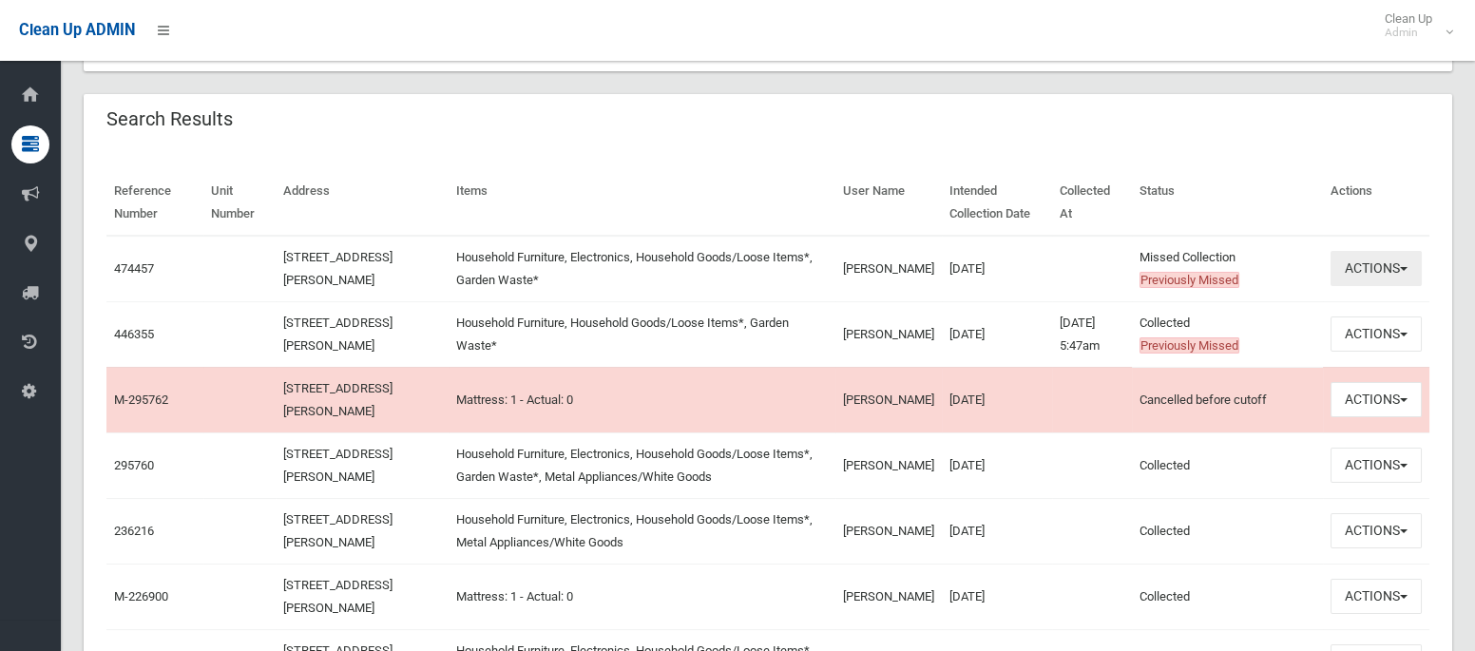
click at [1373, 260] on button "Actions" at bounding box center [1376, 268] width 91 height 35
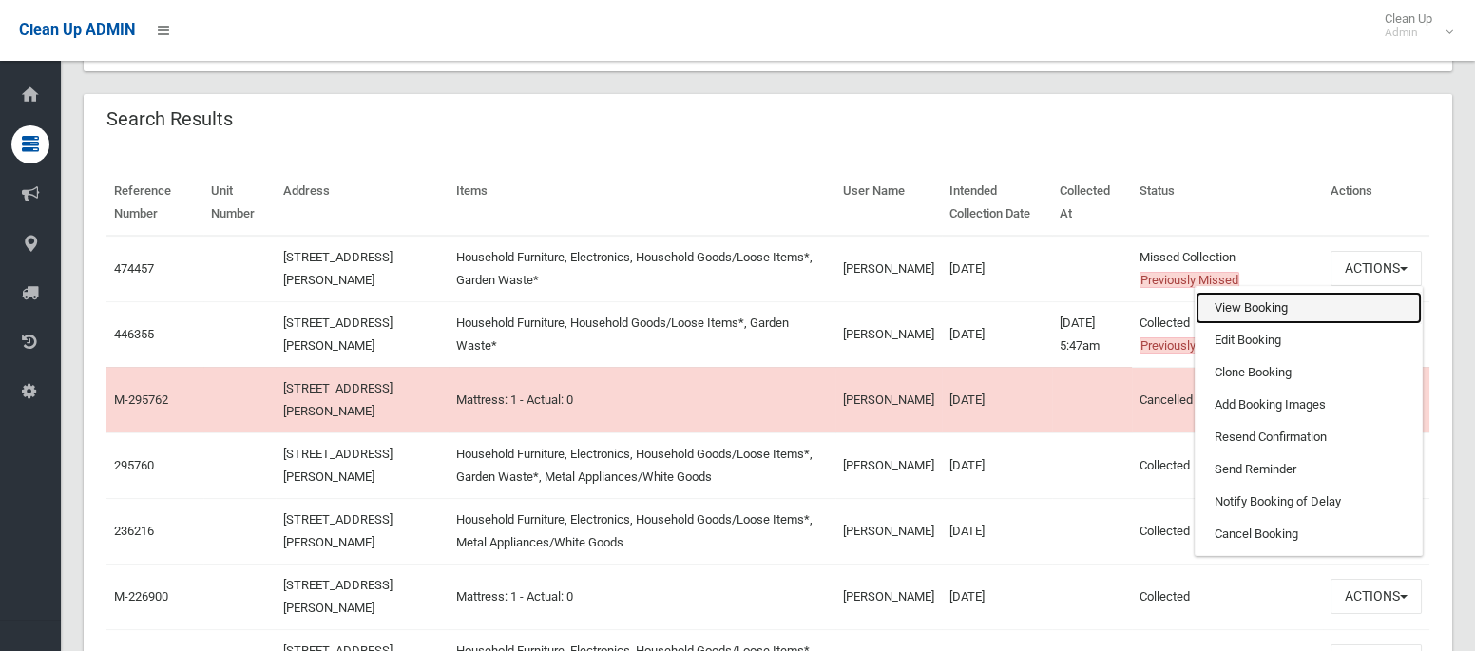
click at [1268, 311] on link "View Booking" at bounding box center [1309, 308] width 226 height 32
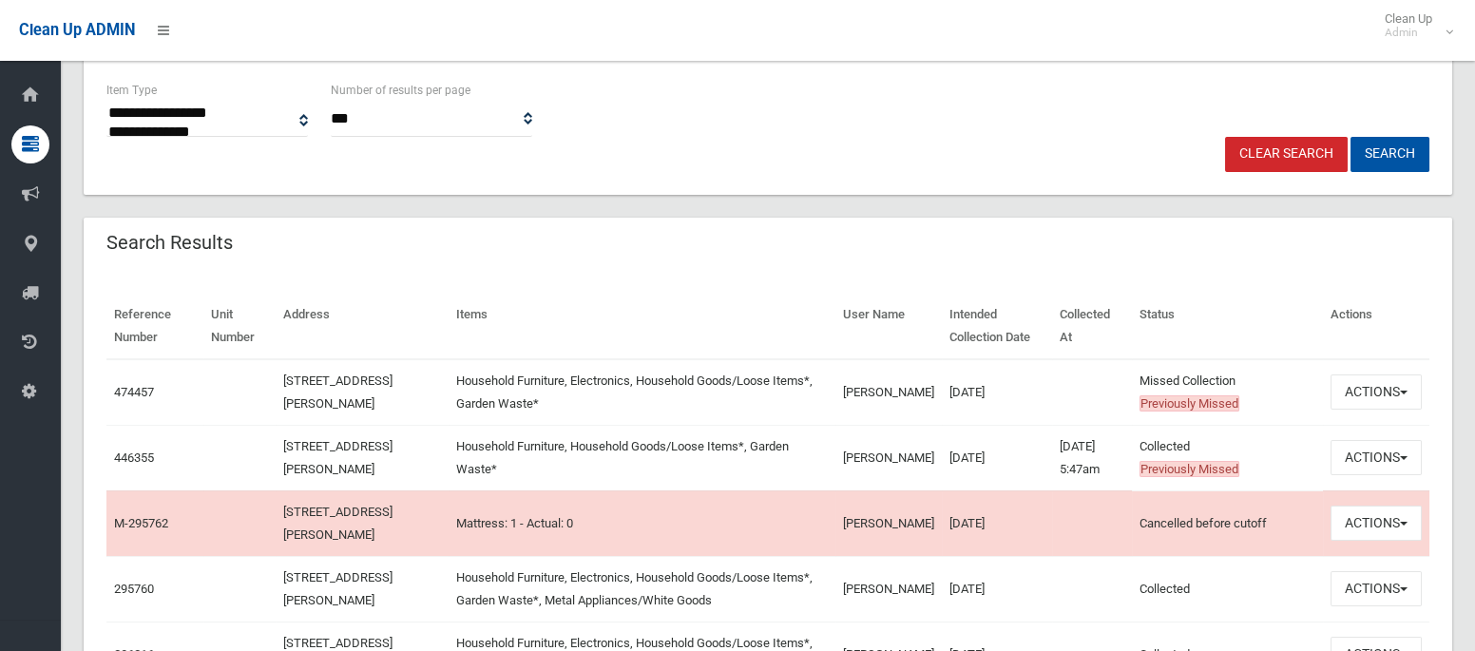
scroll to position [457, 0]
click at [1392, 459] on button "Actions" at bounding box center [1376, 456] width 91 height 35
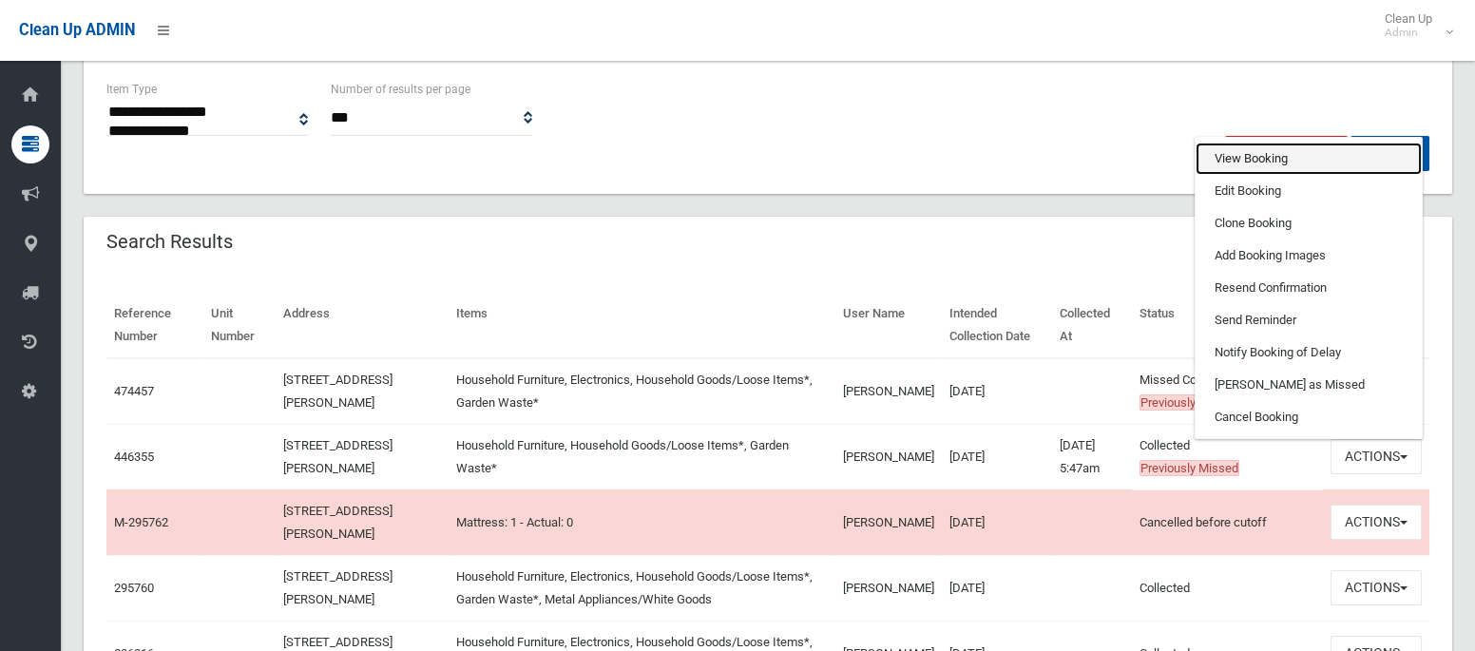
click at [1252, 166] on link "View Booking" at bounding box center [1309, 159] width 226 height 32
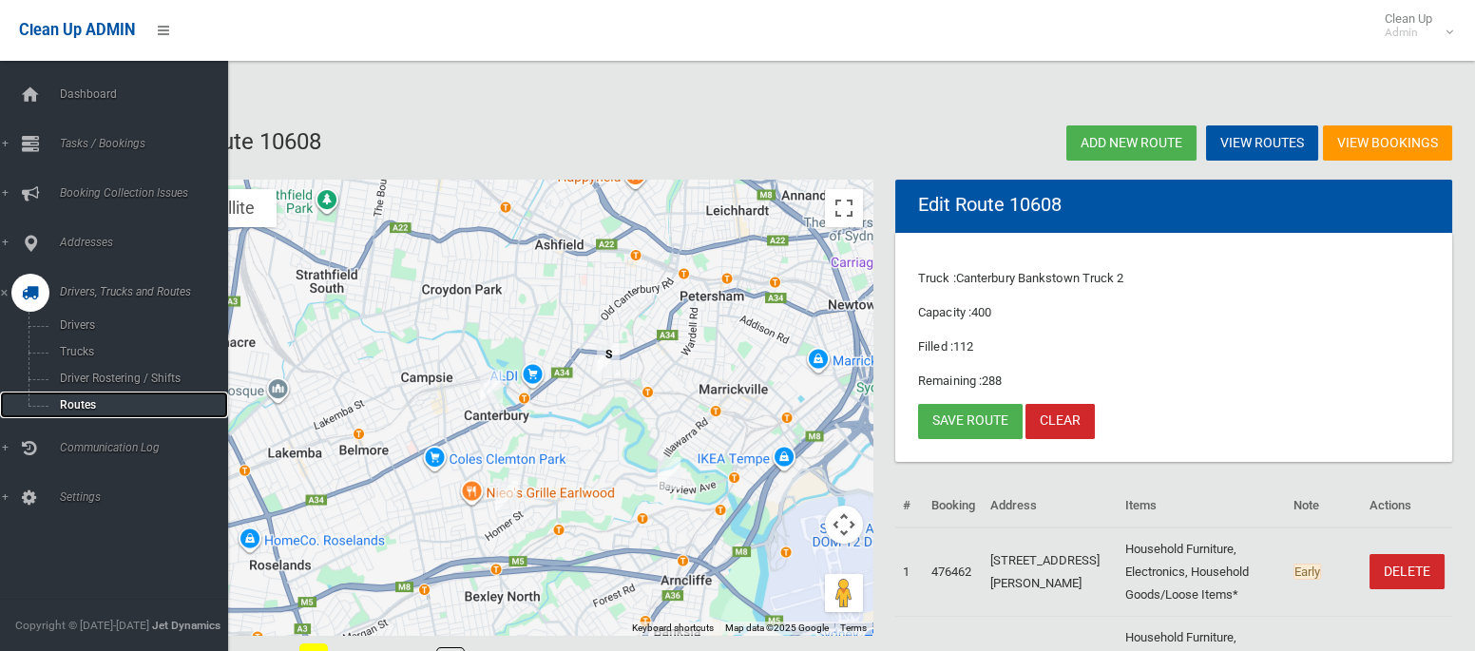
click at [70, 411] on span "Routes" at bounding box center [133, 404] width 158 height 13
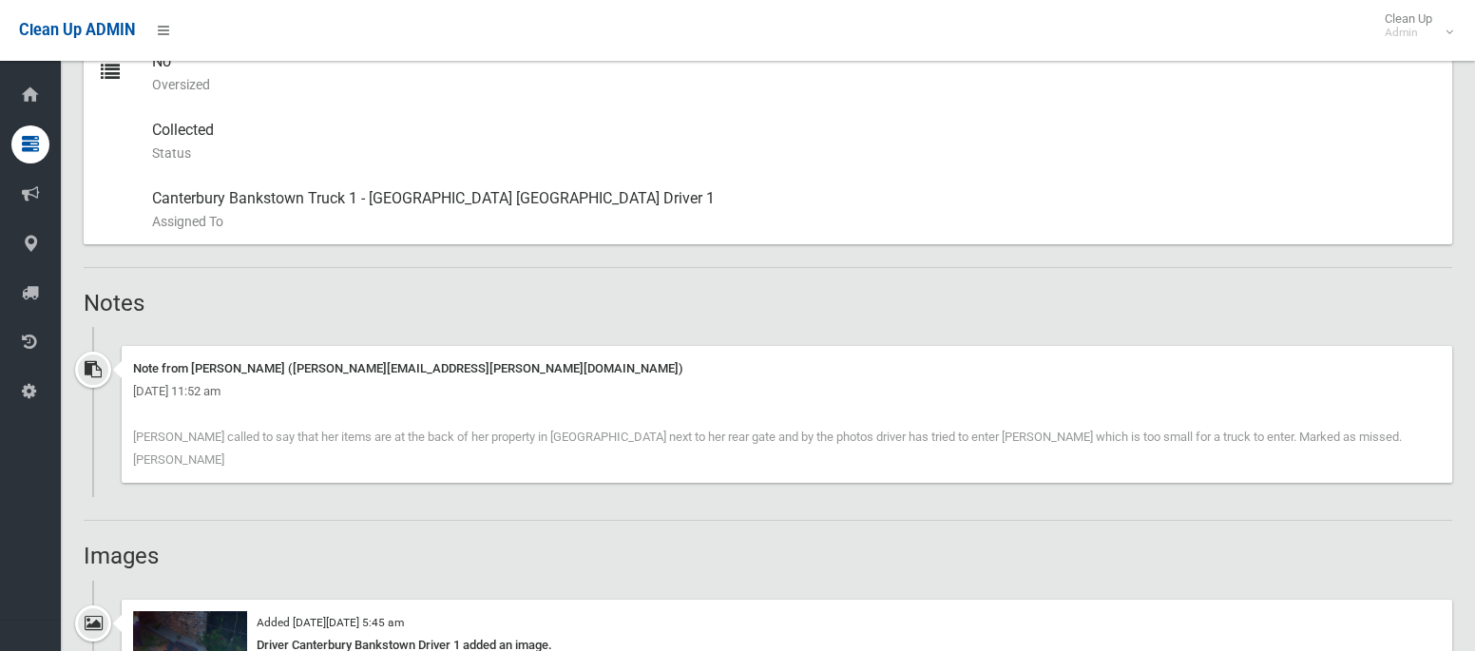
scroll to position [1100, 0]
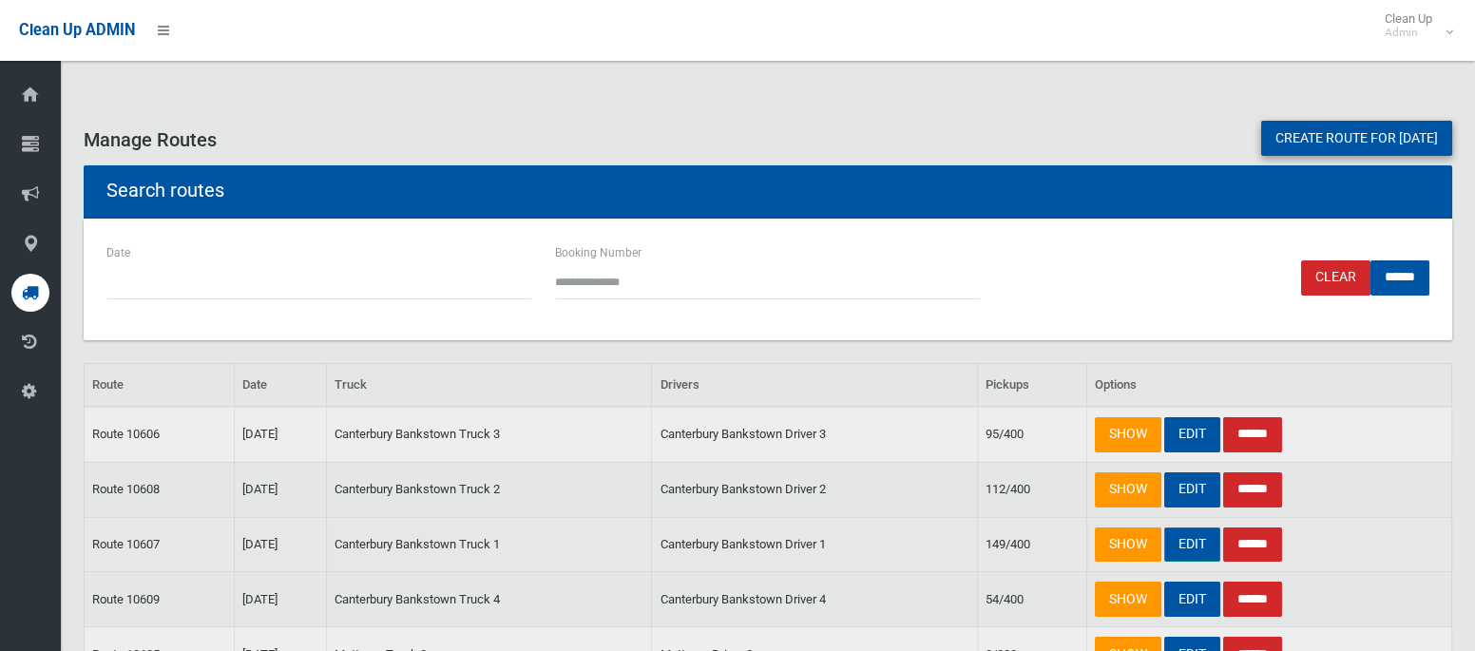
click at [1181, 539] on link "EDIT" at bounding box center [1193, 545] width 56 height 35
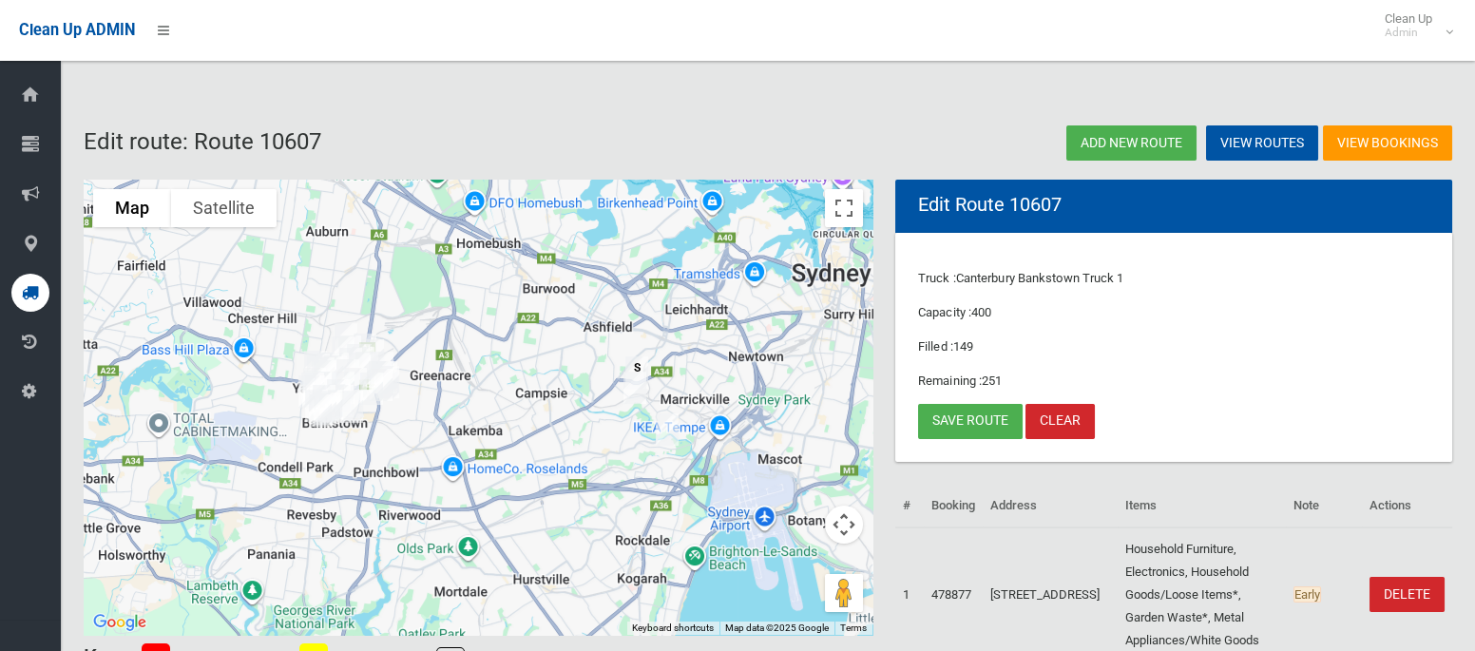
click at [674, 427] on img "8 Jackson Place, EARLWOOD NSW 2206" at bounding box center [667, 430] width 38 height 48
click at [773, 365] on button "Close" at bounding box center [751, 366] width 46 height 46
click at [972, 426] on link "Save route" at bounding box center [970, 421] width 105 height 35
